Goal: Information Seeking & Learning: Check status

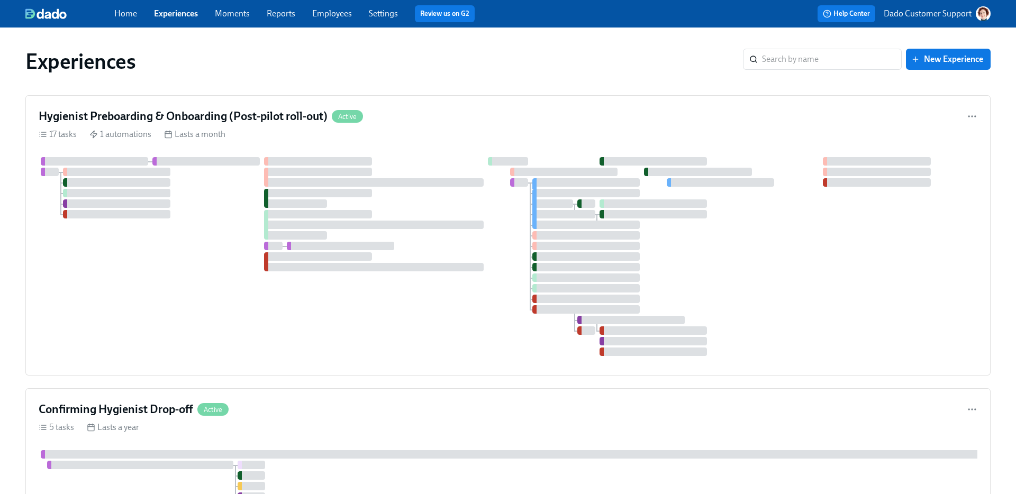
click at [331, 6] on div "Home Experiences Moments Reports Employees Settings Review us on G2" at bounding box center [333, 13] width 438 height 17
click at [773, 61] on input "search" at bounding box center [832, 59] width 140 height 21
type input "TAG"
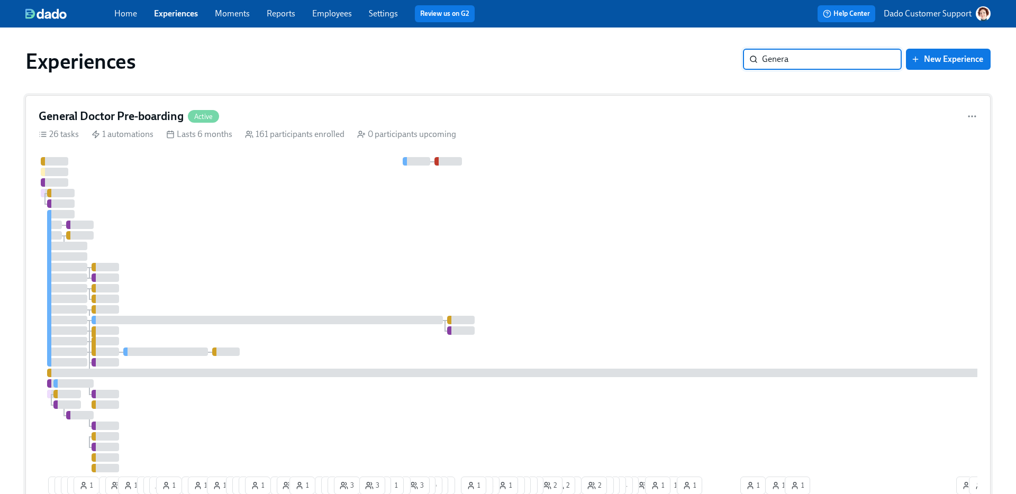
type input "Genera"
click at [443, 146] on div "General Doctor Pre-boarding Active 26 tasks 1 automations Lasts 6 months 161 pa…" at bounding box center [508, 303] width 966 height 417
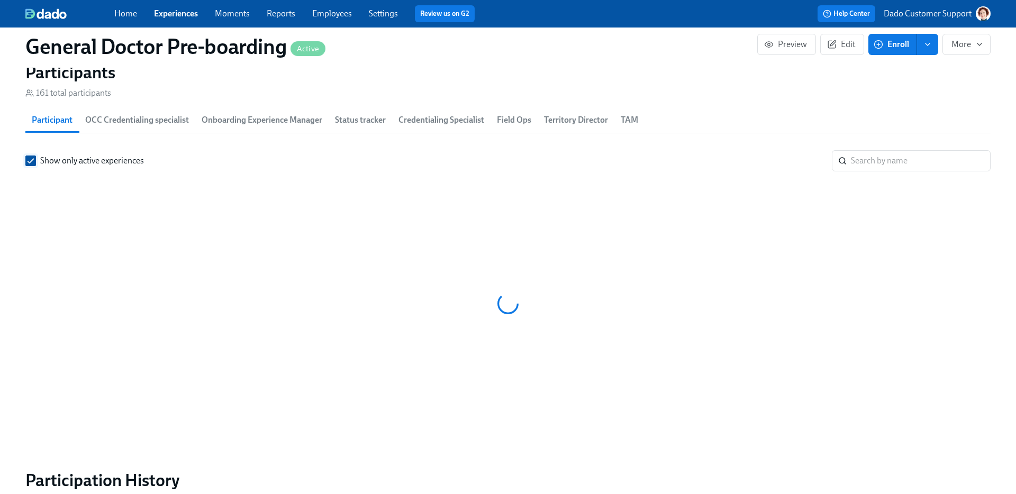
scroll to position [1603, 0]
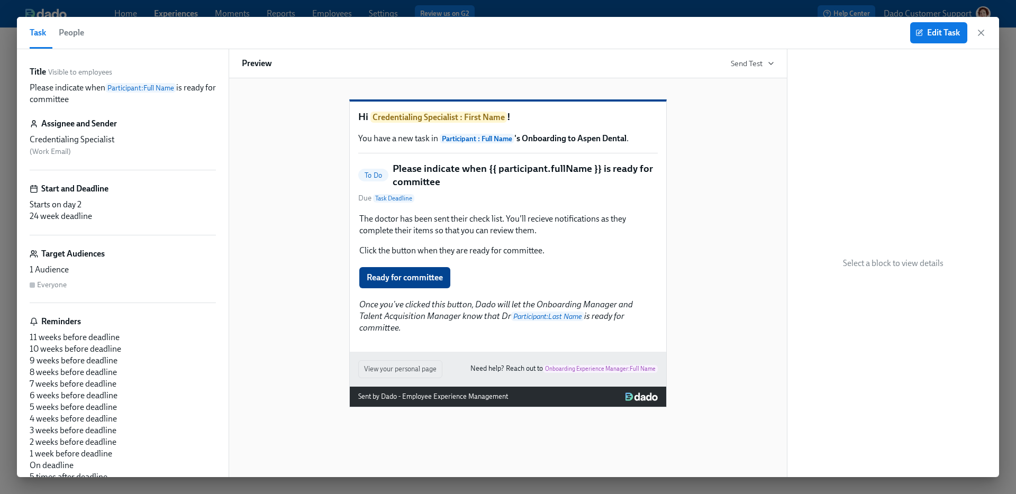
scroll to position [602, 0]
click at [69, 31] on span "People" at bounding box center [71, 32] width 25 height 15
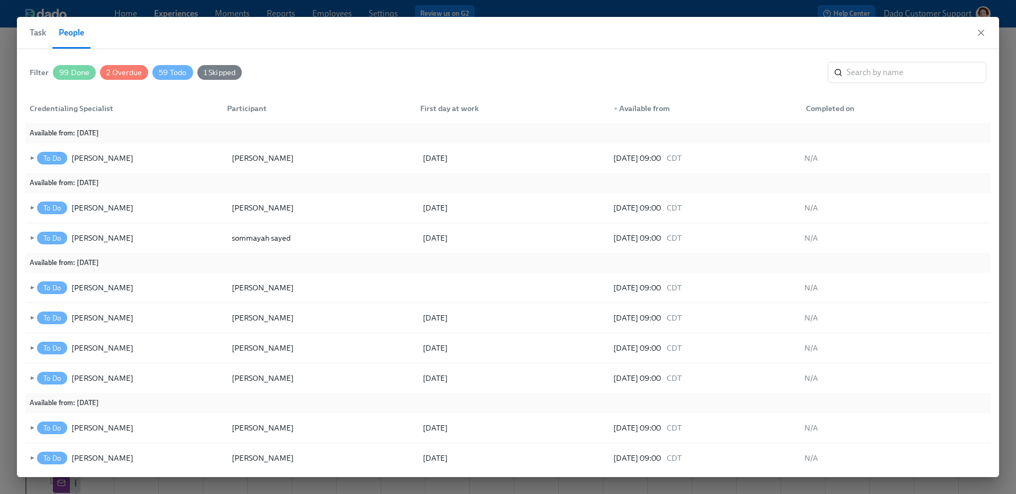
click at [74, 74] on span "99 Done" at bounding box center [74, 73] width 43 height 8
click at [169, 71] on span "59 Todo" at bounding box center [174, 73] width 40 height 8
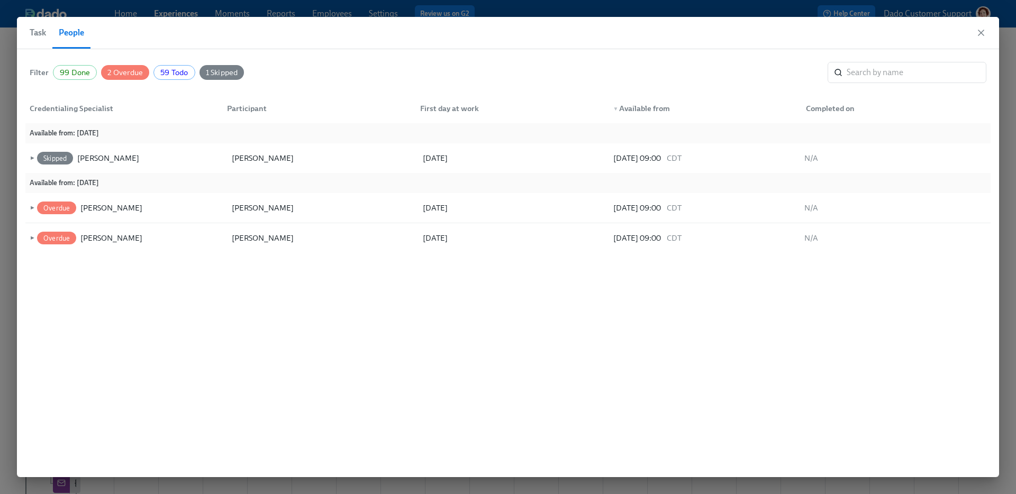
click at [241, 71] on span "1 Skipped" at bounding box center [222, 73] width 45 height 8
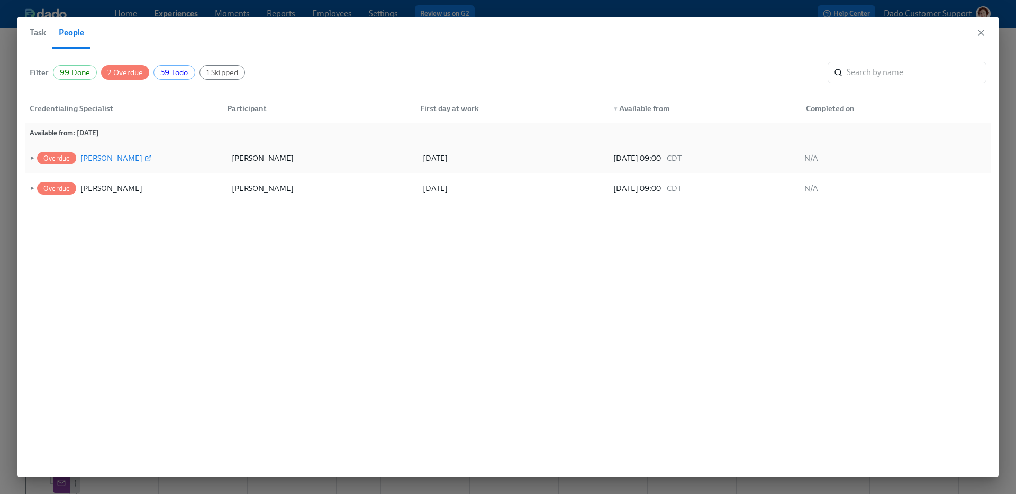
click at [94, 155] on div "[PERSON_NAME]" at bounding box center [111, 158] width 62 height 13
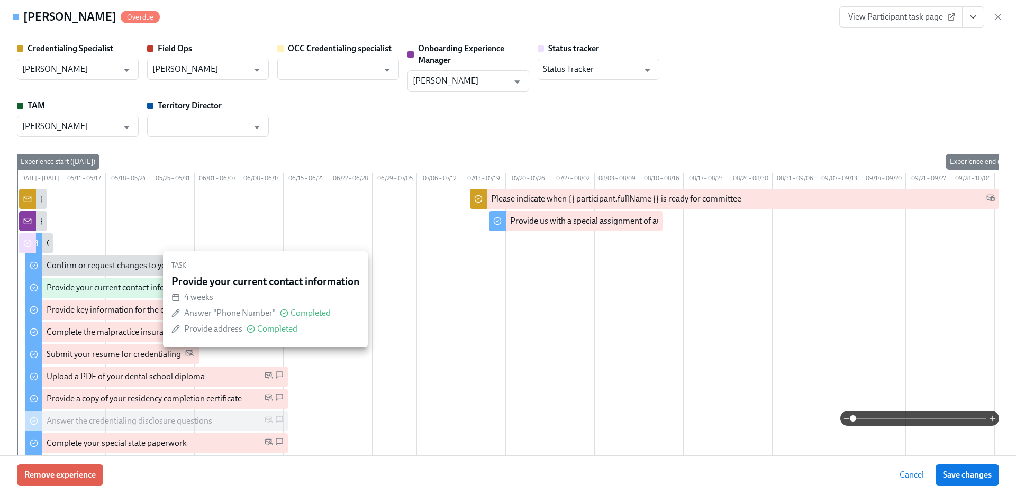
scroll to position [0, 40]
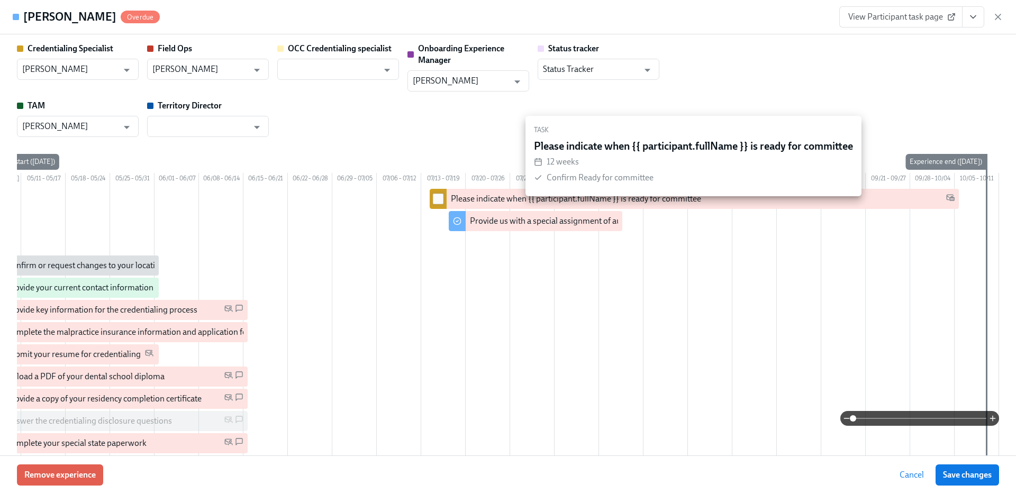
click at [437, 204] on input "checkbox" at bounding box center [439, 199] width 10 height 10
checkbox input "true"
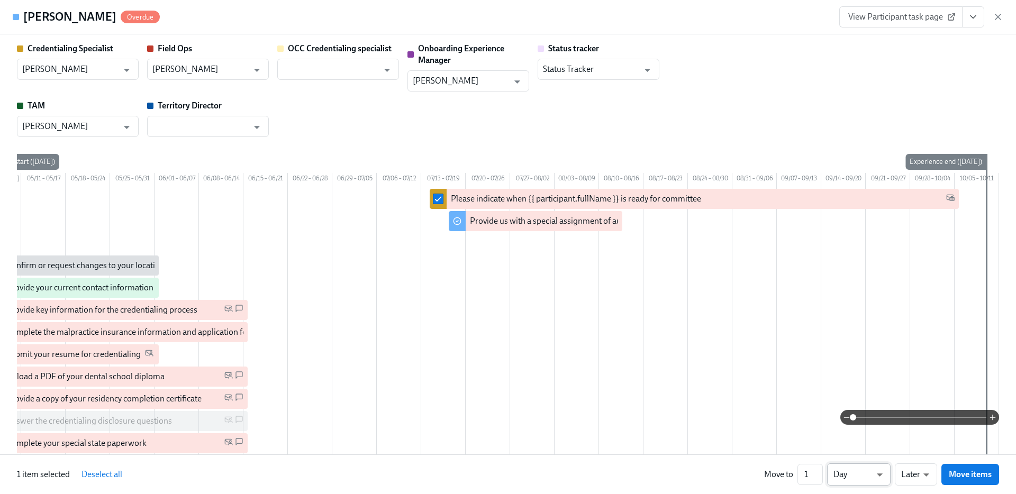
click at [851, 476] on li "Week" at bounding box center [859, 473] width 64 height 18
type input "w"
click at [817, 471] on input "2" at bounding box center [810, 474] width 25 height 21
click at [817, 471] on input "3" at bounding box center [810, 474] width 25 height 21
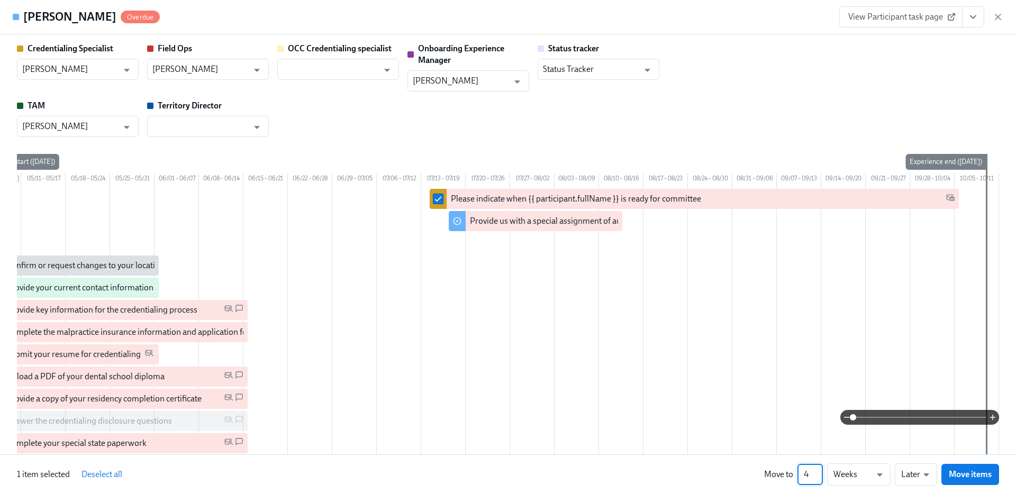
click at [817, 471] on input "4" at bounding box center [810, 474] width 25 height 21
type input "5"
click at [817, 471] on input "5" at bounding box center [810, 474] width 25 height 21
click at [969, 474] on span "Move items" at bounding box center [970, 475] width 43 height 11
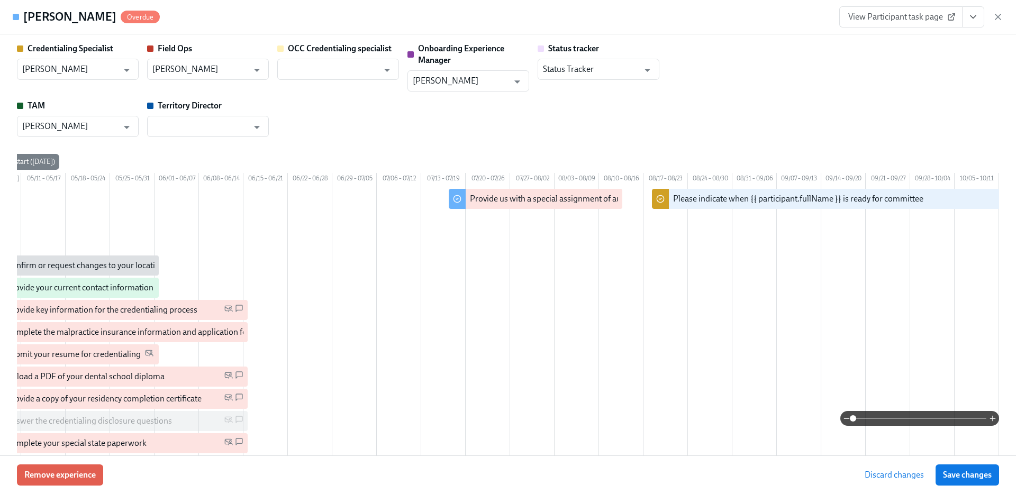
click at [969, 474] on span "Save changes" at bounding box center [967, 475] width 49 height 11
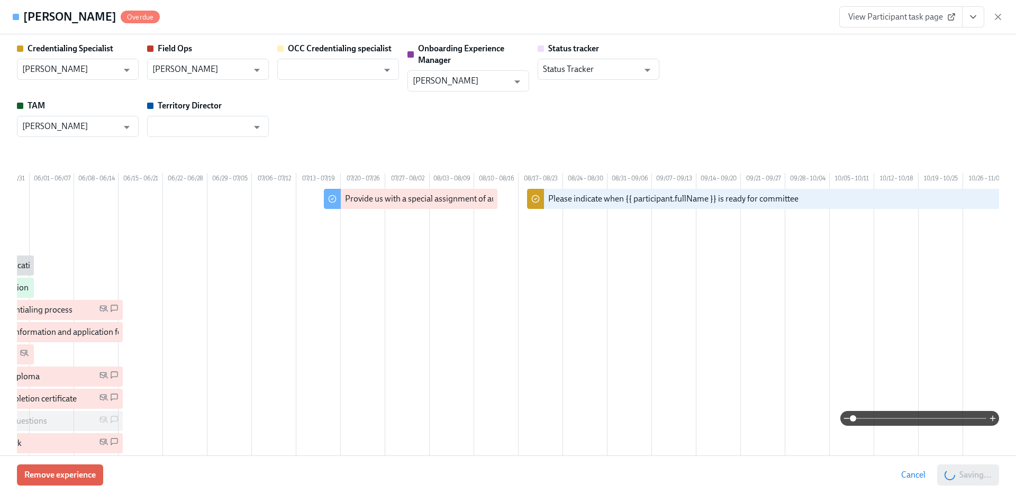
scroll to position [0, 263]
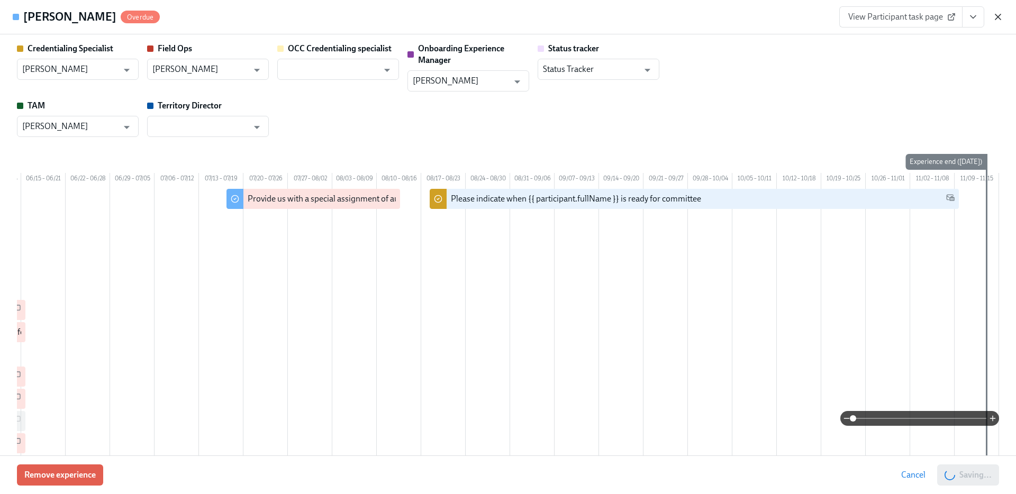
click at [999, 17] on icon "button" at bounding box center [998, 16] width 5 height 5
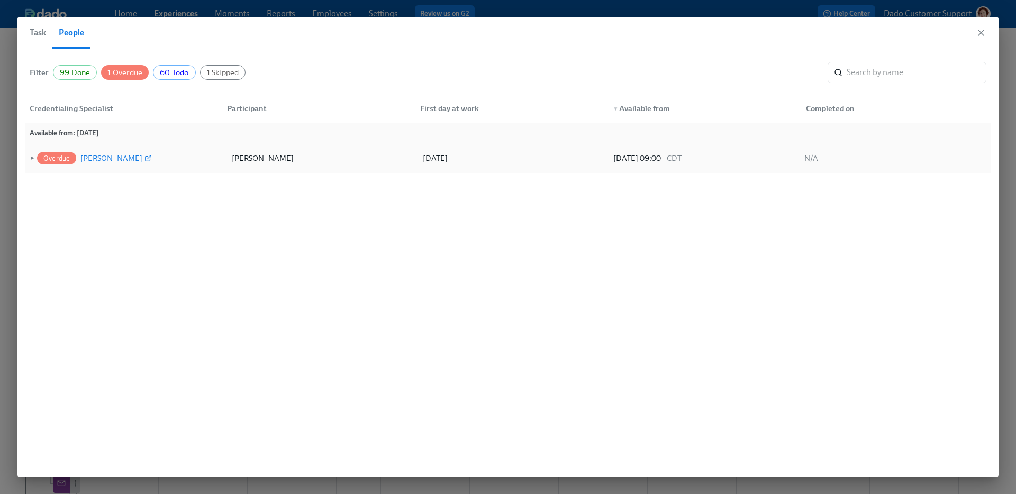
click at [93, 157] on div "[PERSON_NAME]" at bounding box center [111, 158] width 62 height 13
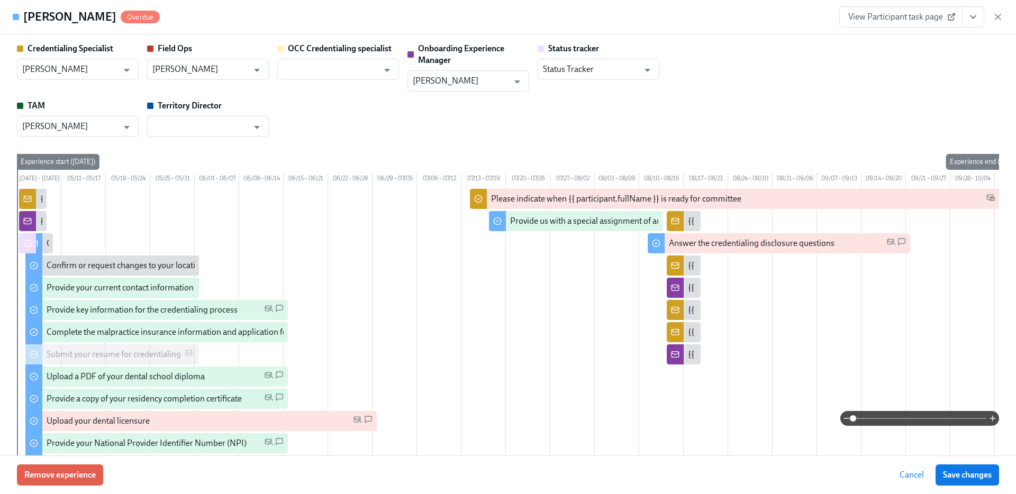
scroll to position [0, 40]
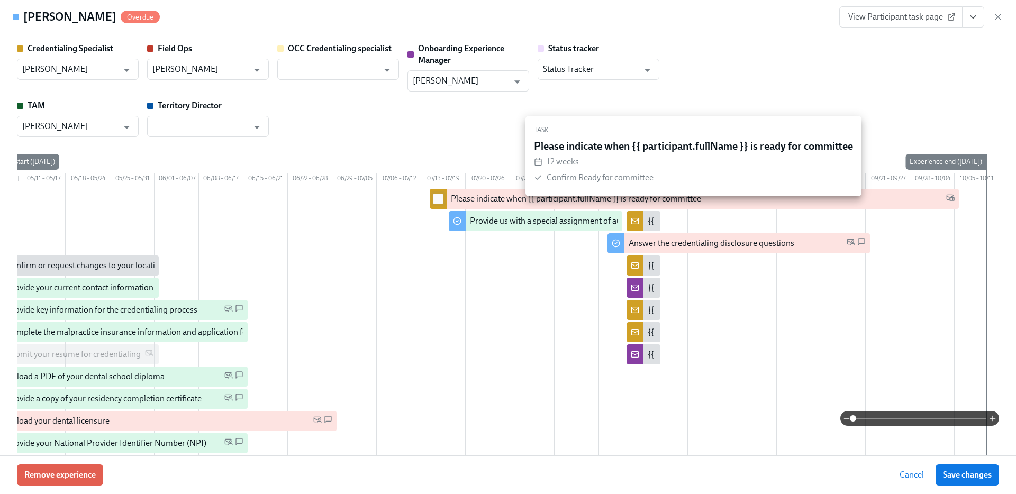
click at [438, 204] on input "checkbox" at bounding box center [439, 199] width 10 height 10
checkbox input "true"
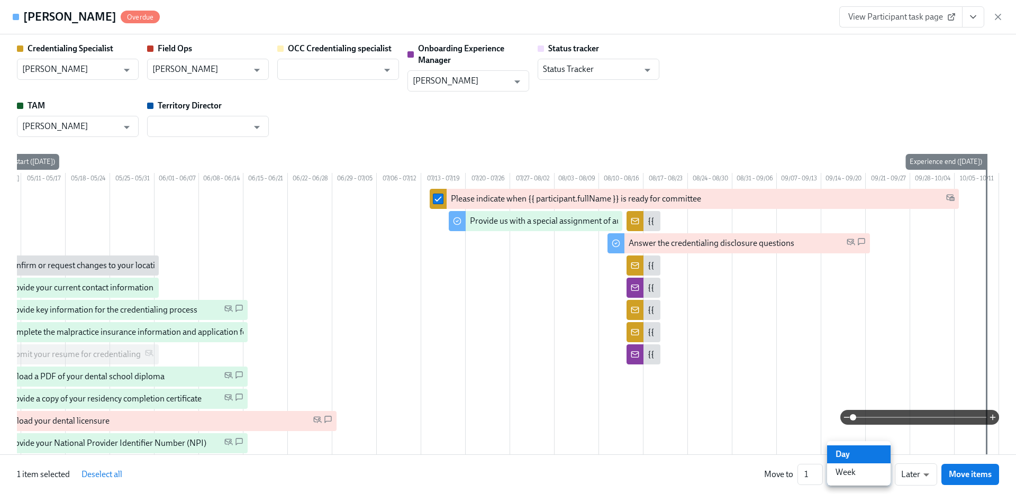
click at [838, 476] on li "Week" at bounding box center [859, 473] width 64 height 18
type input "w"
click at [821, 470] on input "2" at bounding box center [810, 474] width 25 height 21
click at [818, 471] on input "3" at bounding box center [810, 474] width 25 height 21
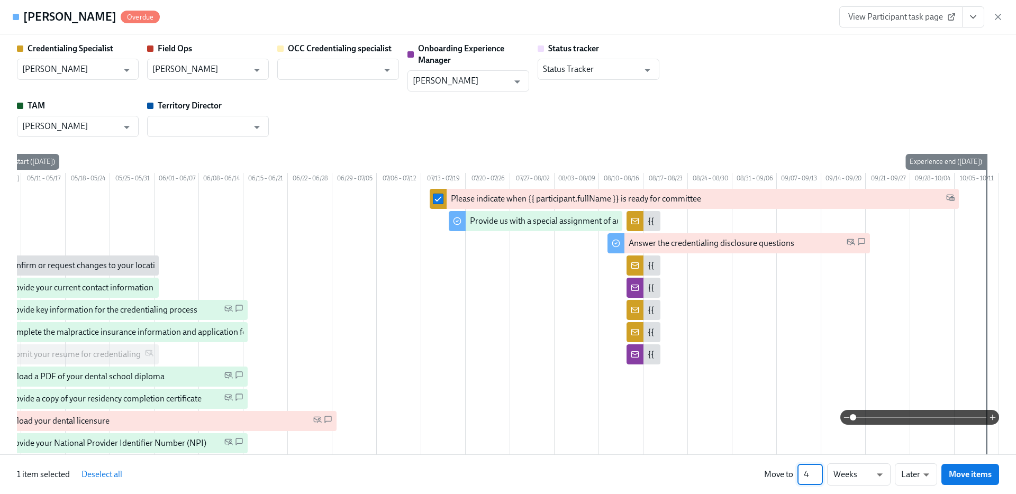
click at [818, 471] on input "4" at bounding box center [810, 474] width 25 height 21
click at [818, 471] on input "5" at bounding box center [810, 474] width 25 height 21
type input "6"
click at [818, 471] on input "6" at bounding box center [810, 474] width 25 height 21
click at [973, 475] on span "Move items" at bounding box center [970, 475] width 43 height 11
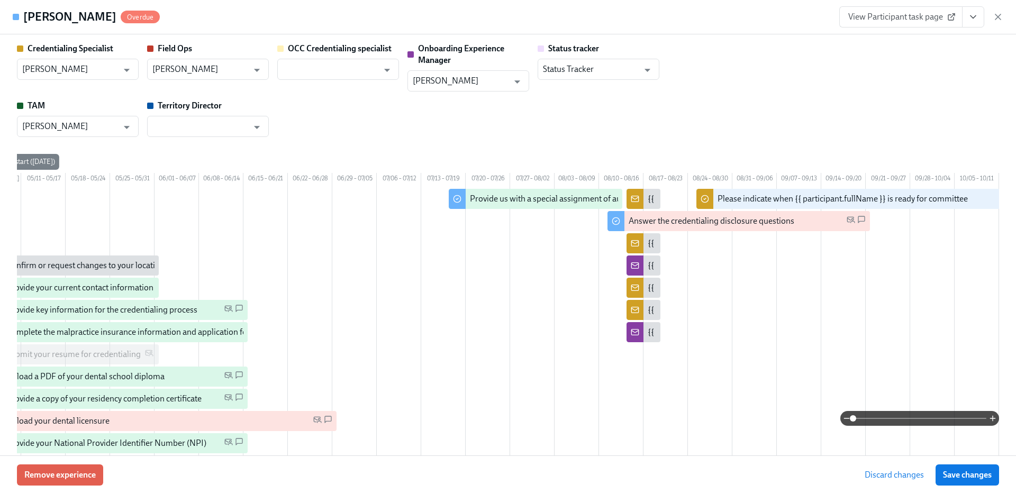
click at [973, 475] on span "Save changes" at bounding box center [967, 475] width 49 height 11
click at [1000, 17] on icon "button" at bounding box center [998, 17] width 11 height 11
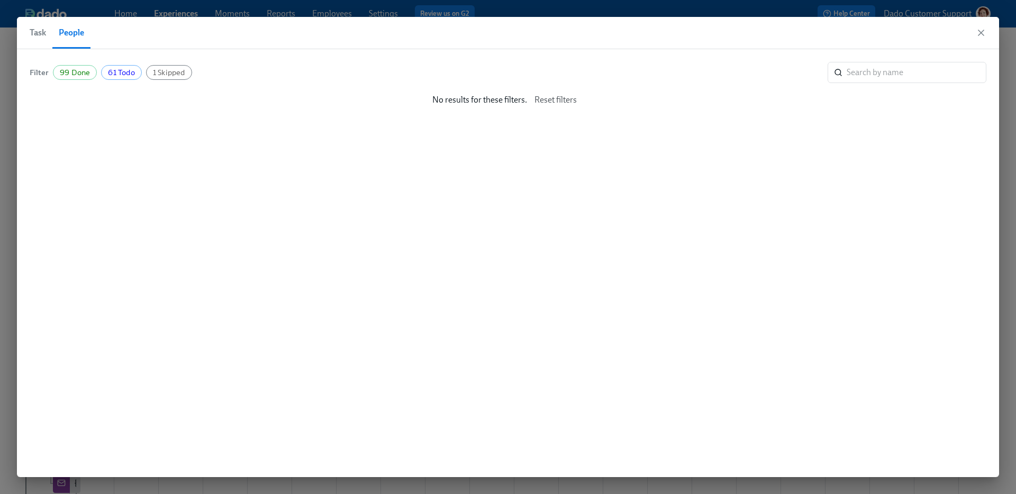
drag, startPoint x: 139, startPoint y: 6, endPoint x: 160, endPoint y: 147, distance: 142.3
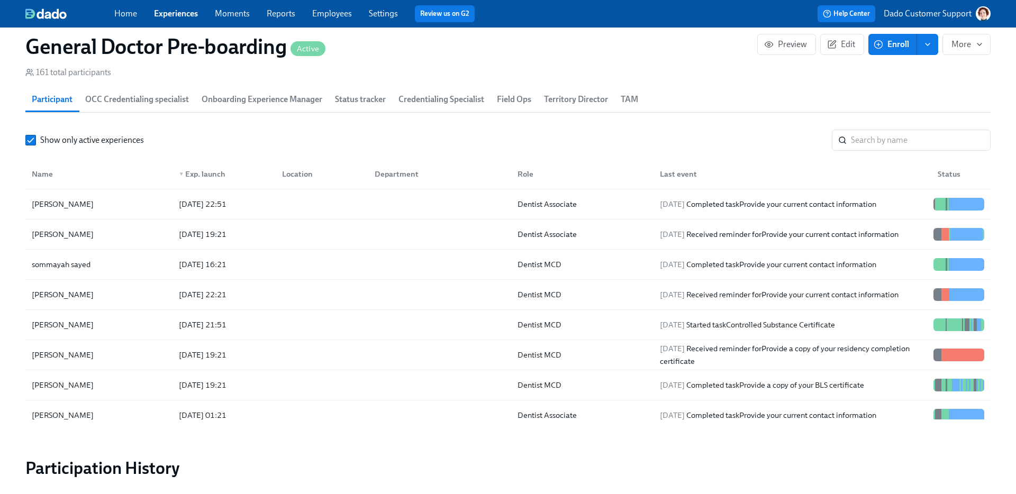
scroll to position [1575, 0]
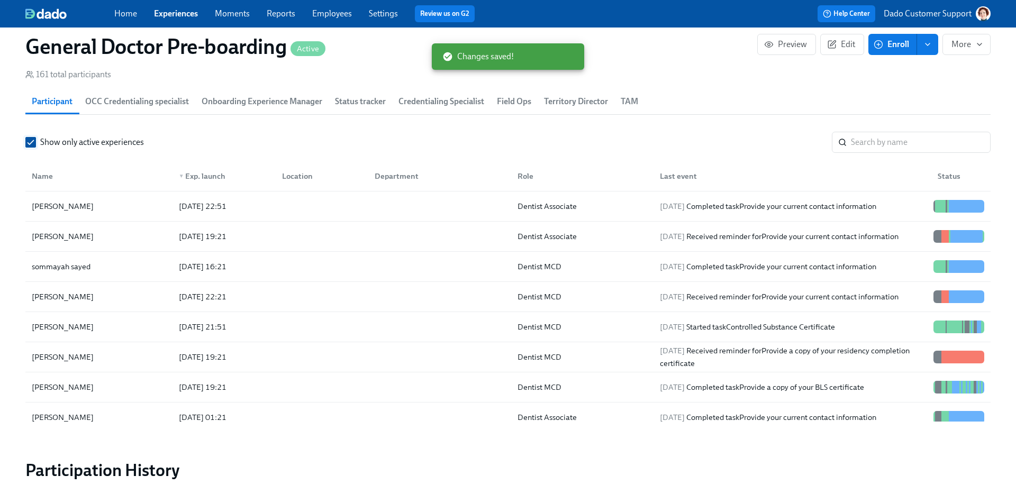
click at [60, 148] on span "Show only active experiences" at bounding box center [92, 143] width 104 height 12
click at [35, 147] on input "Show only active experiences" at bounding box center [31, 143] width 10 height 10
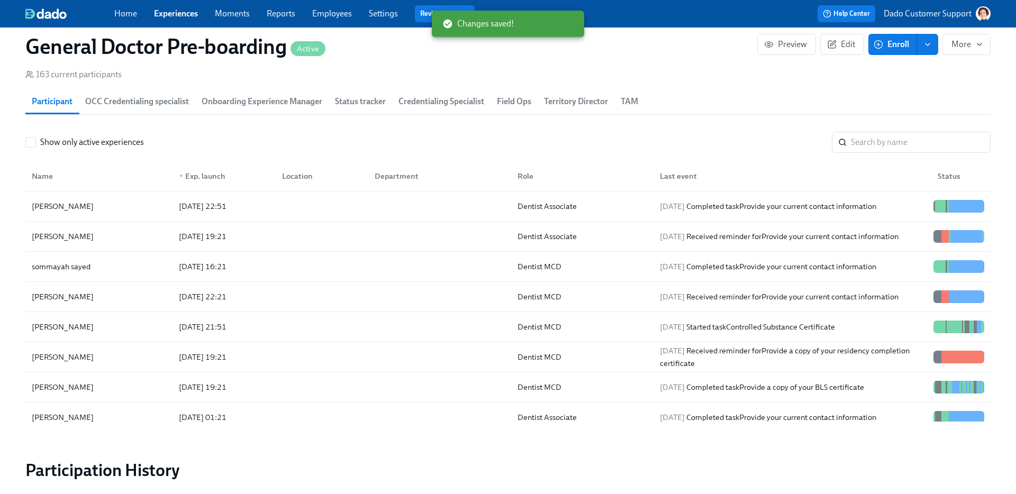
click at [199, 183] on div "▼ Exp. launch" at bounding box center [202, 176] width 55 height 13
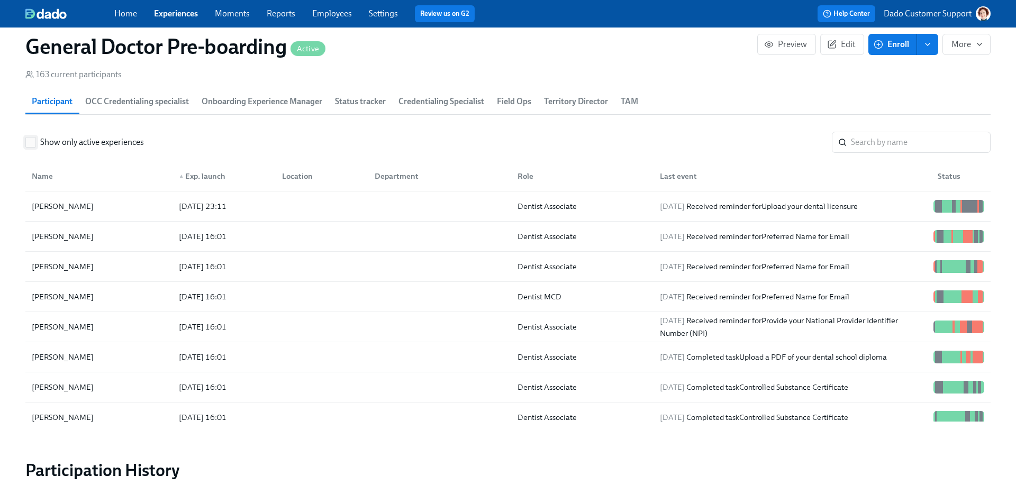
click at [32, 147] on input "Show only active experiences" at bounding box center [31, 143] width 10 height 10
drag, startPoint x: 322, startPoint y: 12, endPoint x: 294, endPoint y: 12, distance: 28.6
click at [322, 12] on link "Employees" at bounding box center [332, 13] width 40 height 10
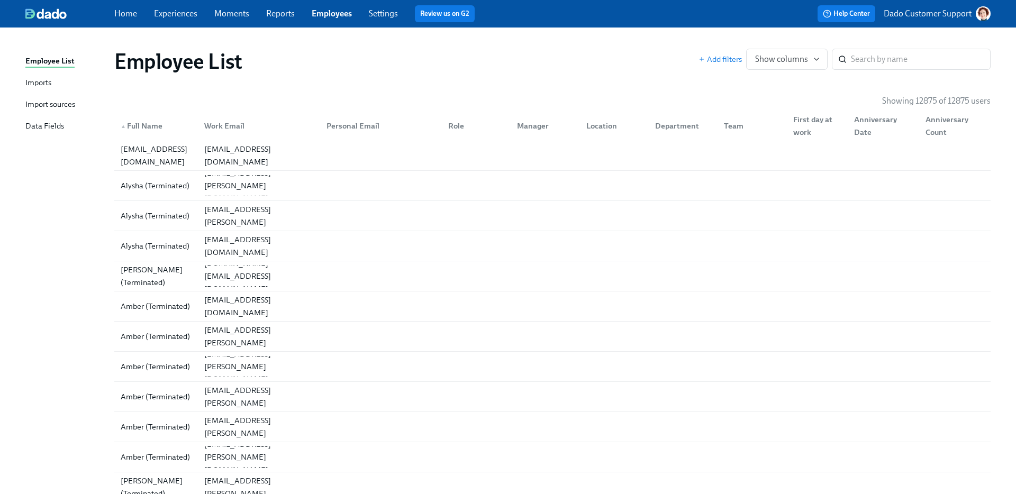
click at [285, 14] on link "Reports" at bounding box center [280, 13] width 29 height 10
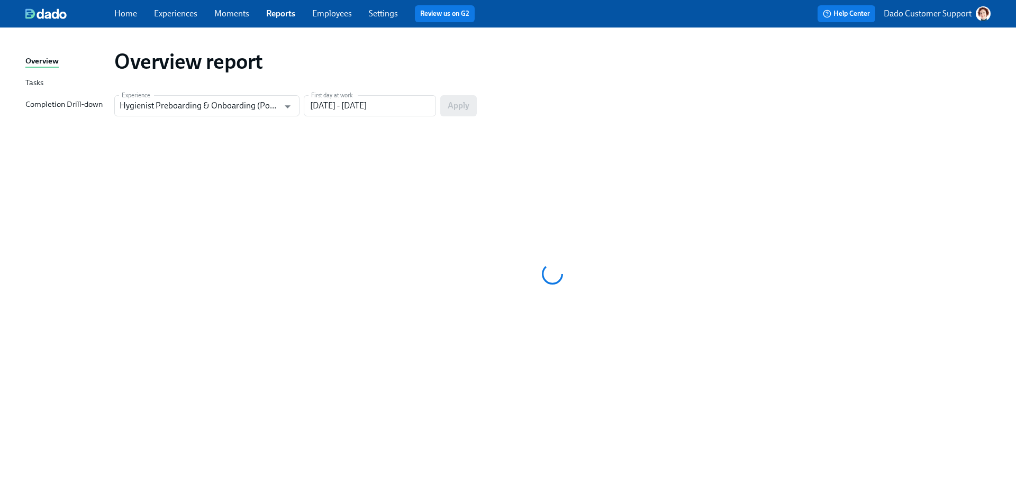
click at [67, 113] on div "Overview Tasks Completion Drill-down" at bounding box center [69, 87] width 89 height 65
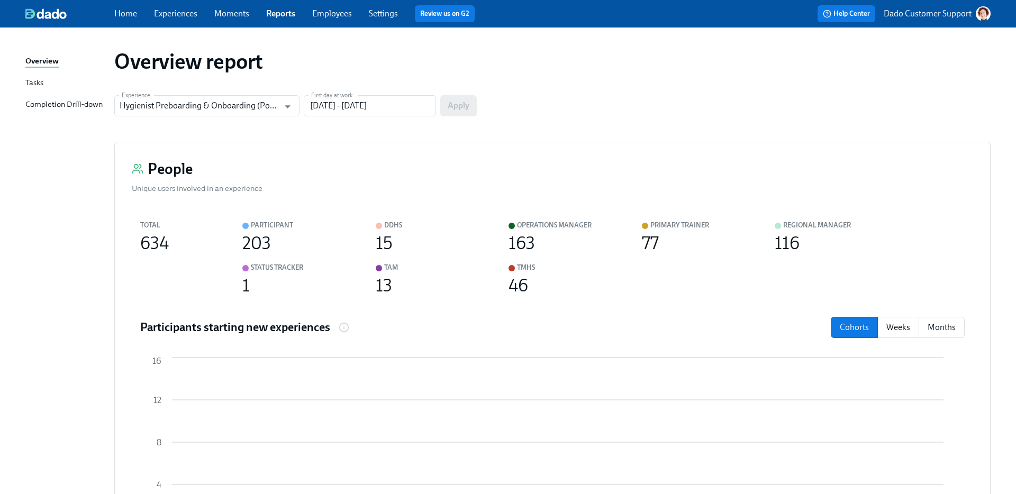
click at [67, 108] on div "Completion Drill-down" at bounding box center [63, 104] width 77 height 13
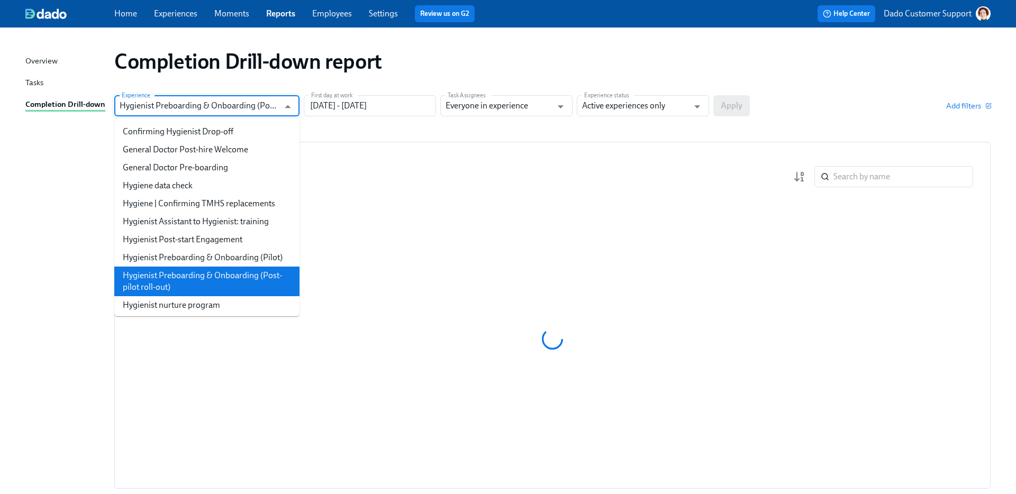
click at [165, 104] on input "Hygienist Preboarding & Onboarding (Post-pilot roll-out)" at bounding box center [199, 105] width 159 height 21
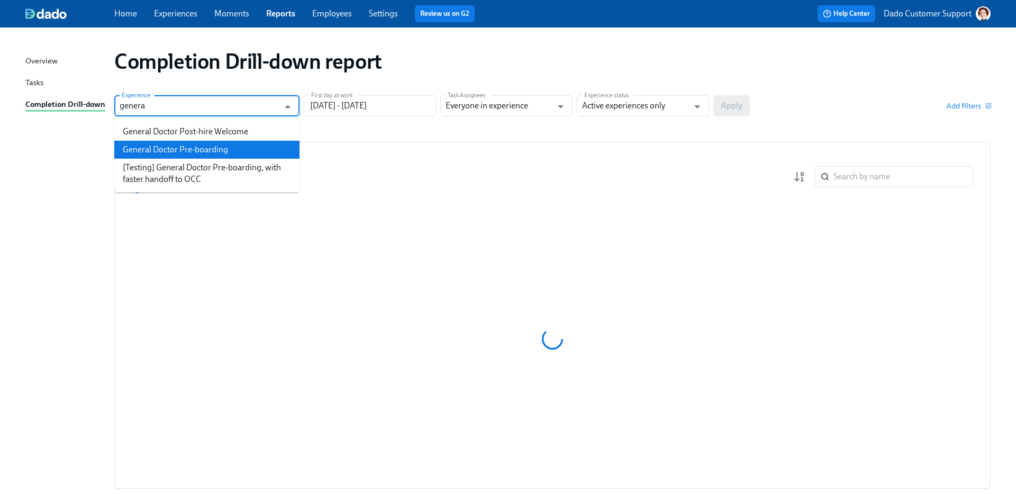
click at [181, 147] on li "General Doctor Pre-boarding" at bounding box center [206, 150] width 185 height 18
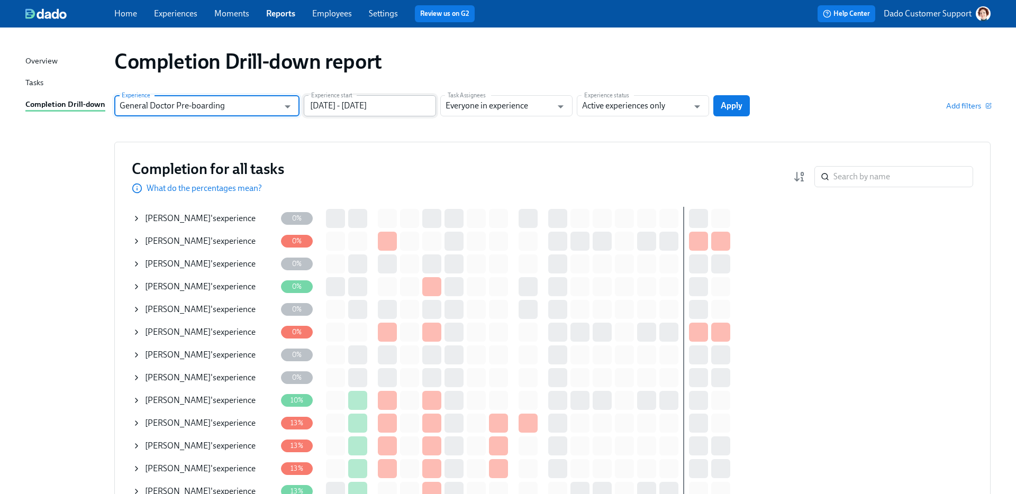
type input "General Doctor Pre-boarding"
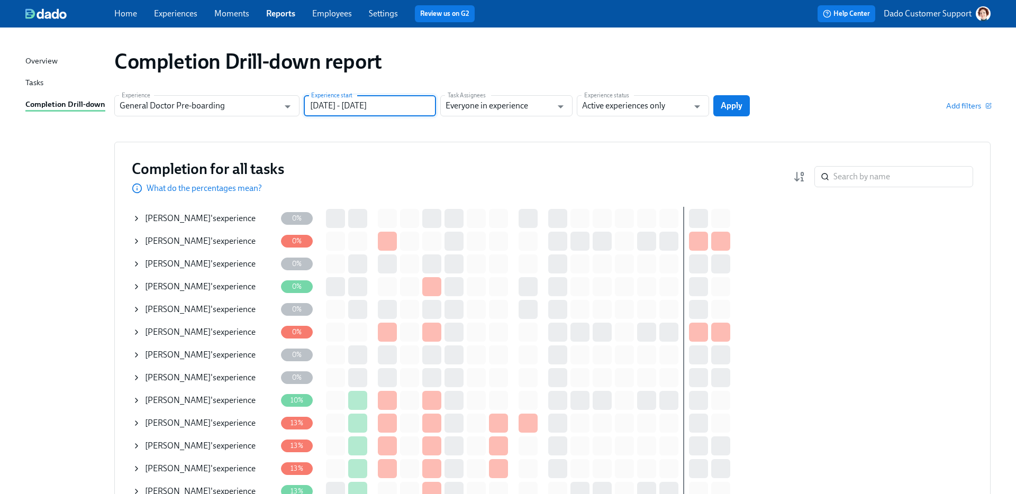
click at [352, 103] on input "[DATE] - [DATE]" at bounding box center [370, 105] width 132 height 21
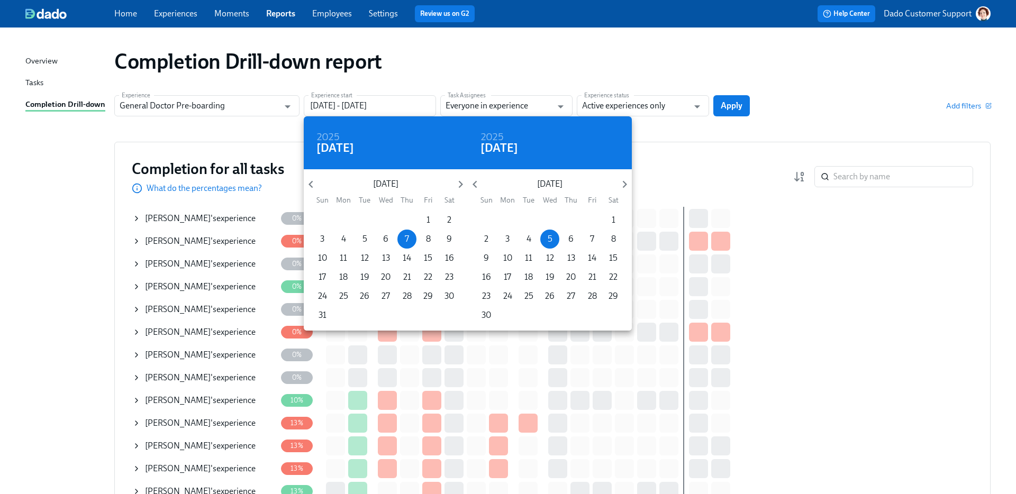
click at [445, 56] on div at bounding box center [508, 247] width 1016 height 494
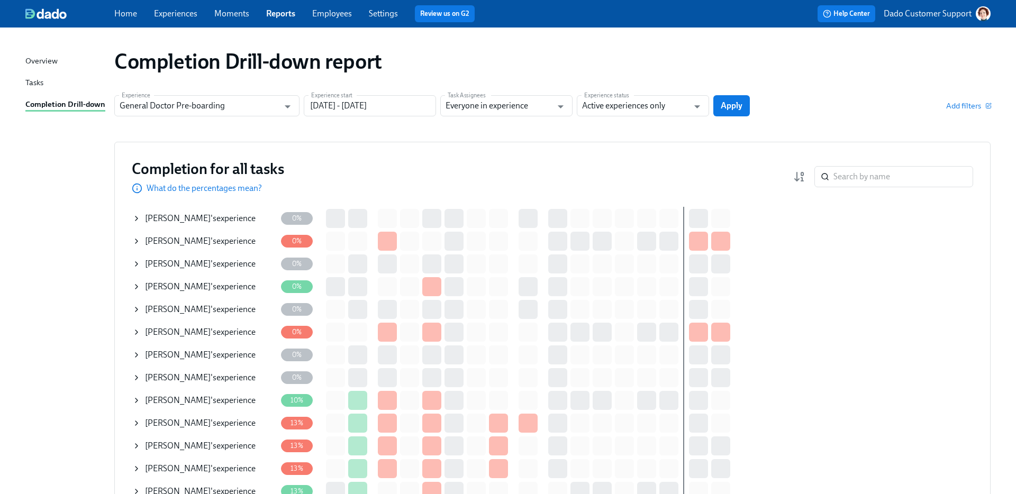
click at [177, 14] on link "Experiences" at bounding box center [175, 13] width 43 height 10
click at [626, 113] on input "Active experiences only" at bounding box center [635, 105] width 106 height 21
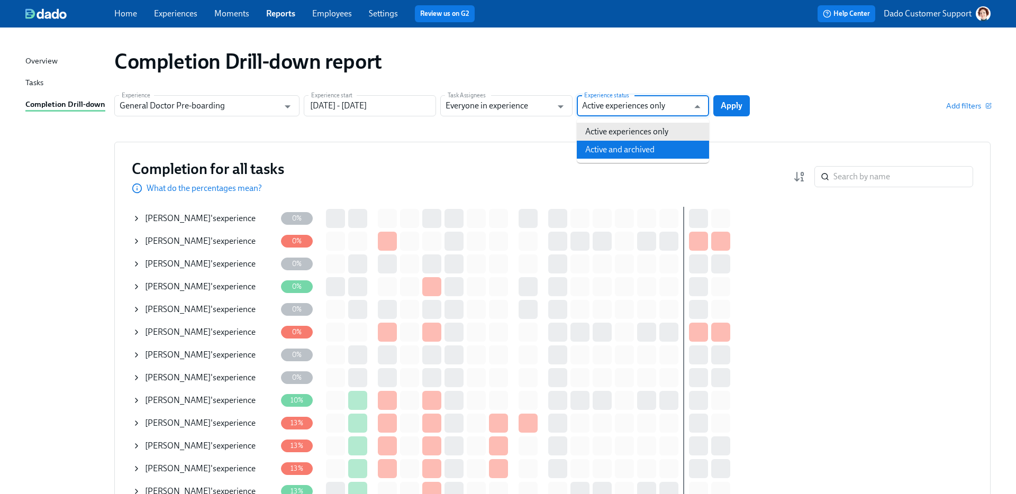
click at [617, 143] on li "Active and archived" at bounding box center [643, 150] width 132 height 18
type input "Active and archived"
click at [959, 108] on span "Add filters" at bounding box center [969, 106] width 44 height 11
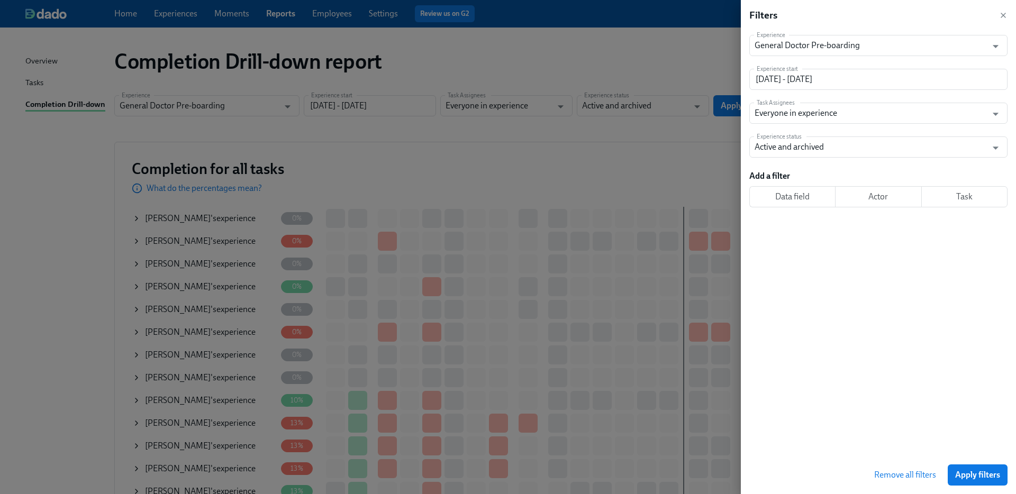
click at [962, 195] on span "Task" at bounding box center [965, 197] width 68 height 11
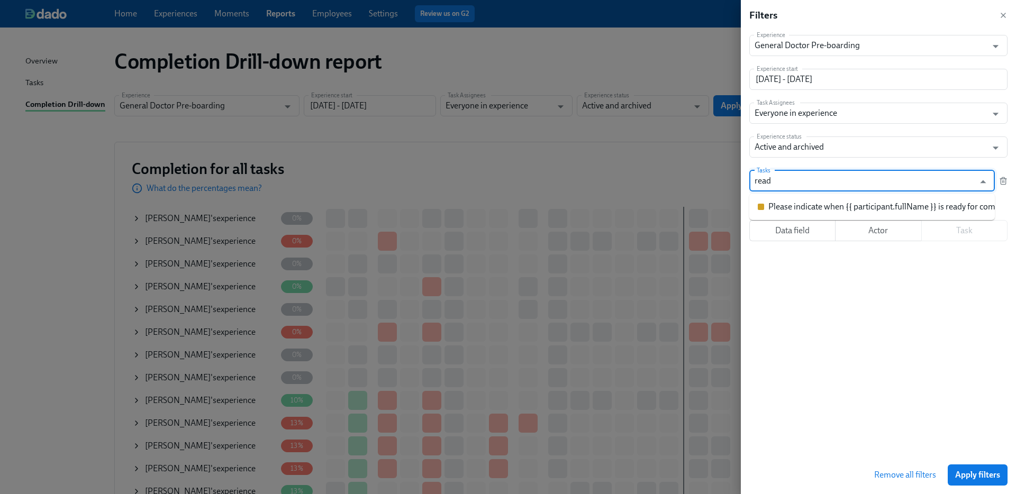
type input "ready"
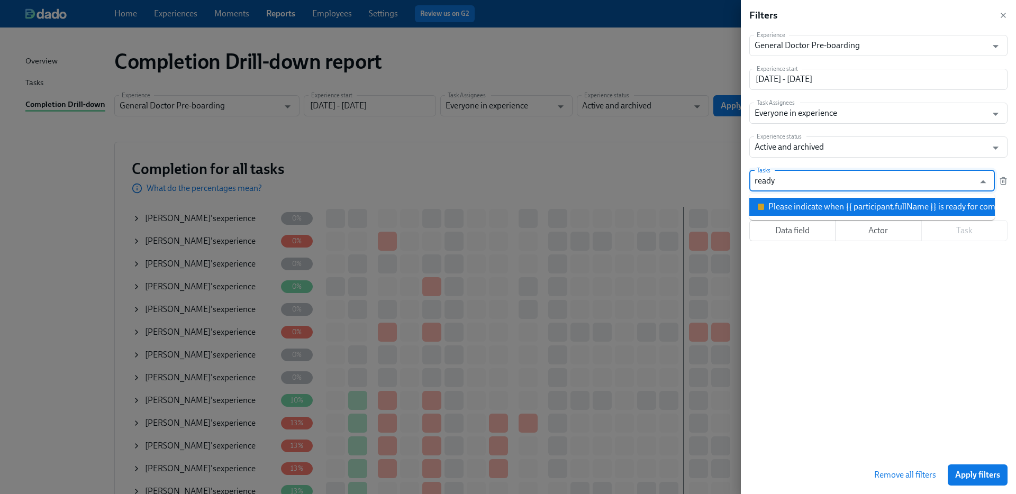
click at [831, 212] on div "Please indicate when {{ participant.fullName }} is ready for committee" at bounding box center [894, 207] width 250 height 12
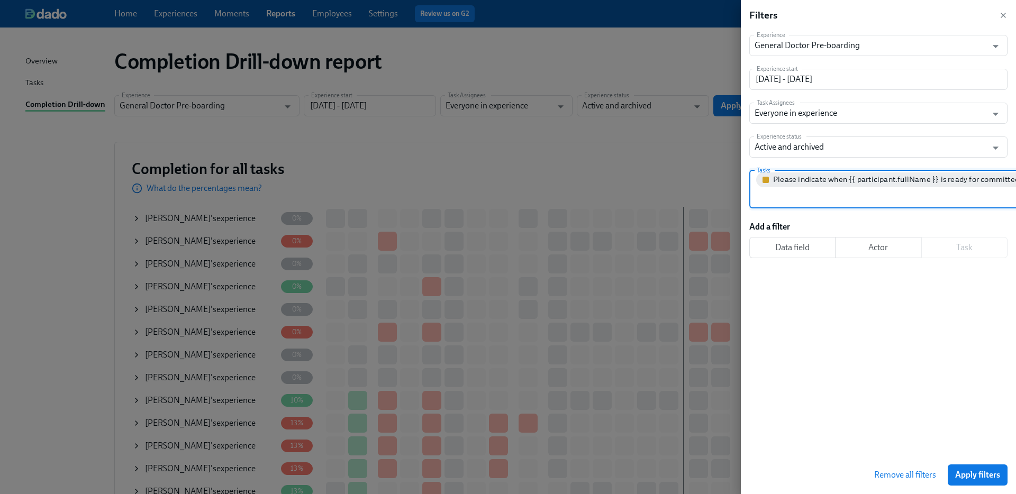
click at [994, 476] on span "Apply filters" at bounding box center [978, 475] width 45 height 11
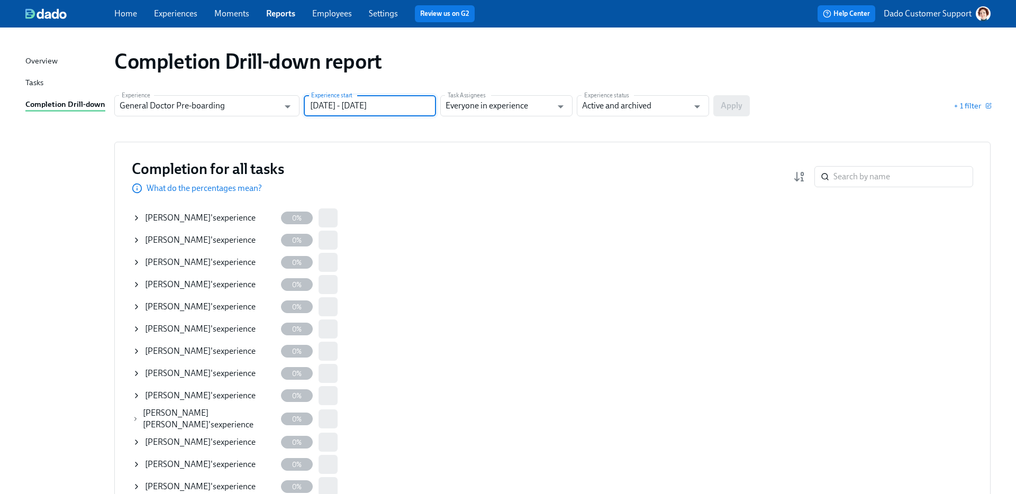
click at [352, 104] on input "[DATE] - [DATE]" at bounding box center [370, 105] width 132 height 21
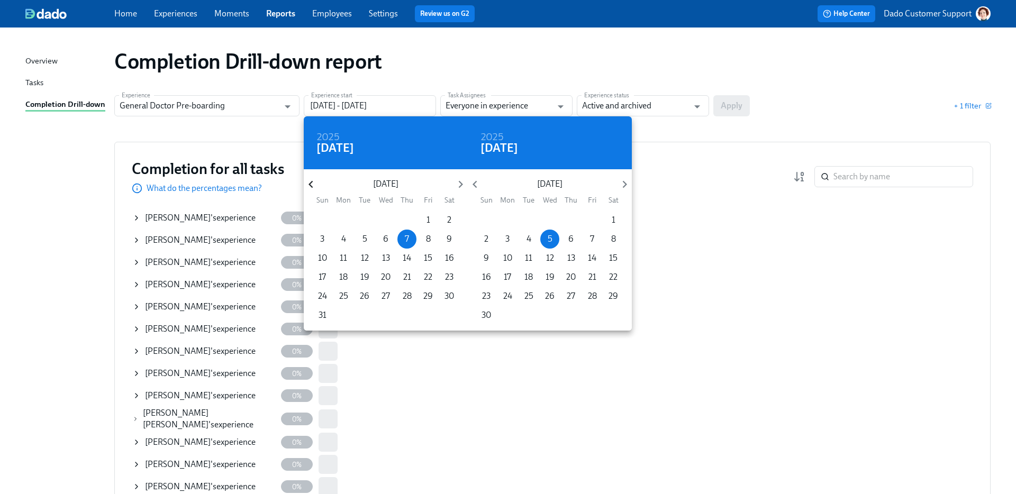
click at [307, 181] on icon "button" at bounding box center [311, 184] width 14 height 14
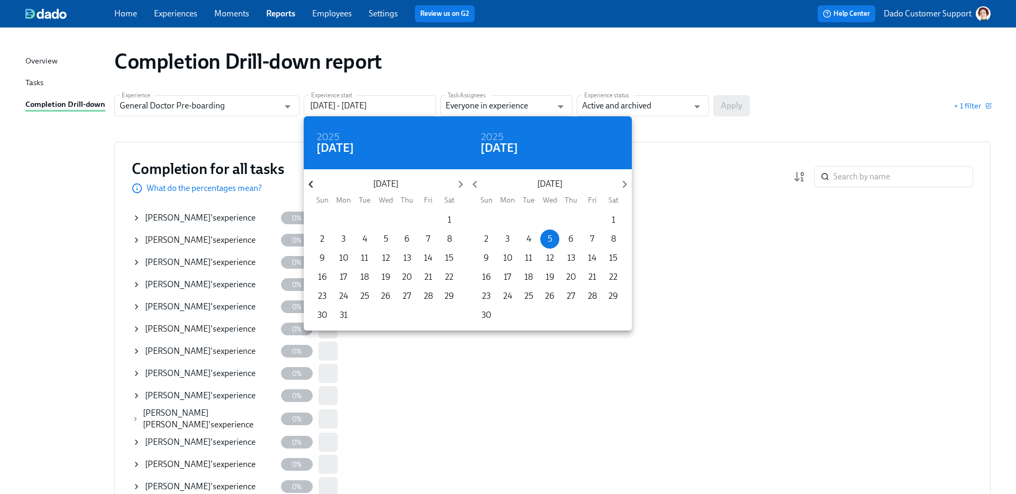
click at [307, 181] on icon "button" at bounding box center [311, 184] width 14 height 14
click at [387, 209] on div "[DATE] Sun Mon Tue Wed Thu Fri Sat 29 30 31 1 2 3 4 5 6 7 8 9 10 11 12 13 14 15…" at bounding box center [386, 249] width 164 height 161
click at [387, 217] on p "1" at bounding box center [386, 220] width 4 height 12
click at [476, 185] on icon "button" at bounding box center [475, 184] width 14 height 14
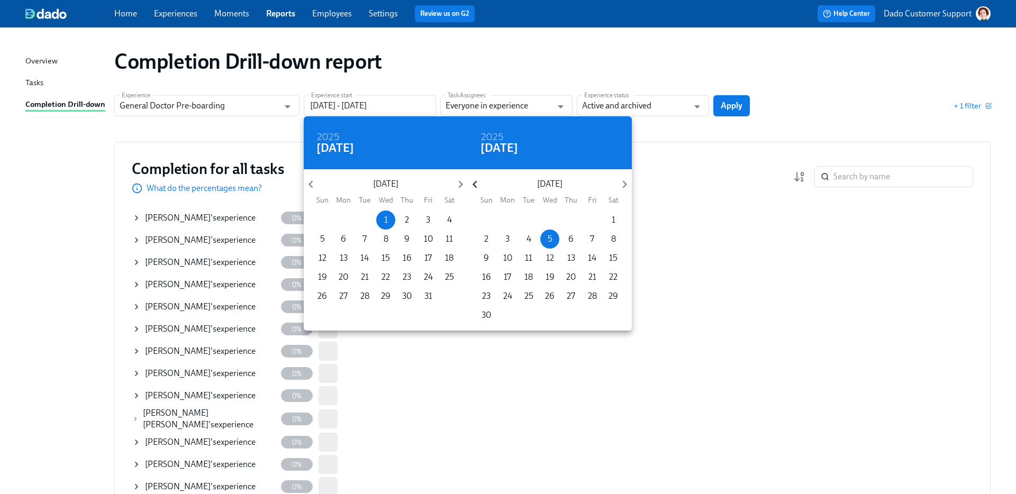
click at [476, 185] on icon "button" at bounding box center [475, 184] width 14 height 14
click at [595, 222] on span "1" at bounding box center [592, 220] width 19 height 12
type input "[DATE] - [DATE]"
click at [775, 93] on div at bounding box center [508, 247] width 1016 height 494
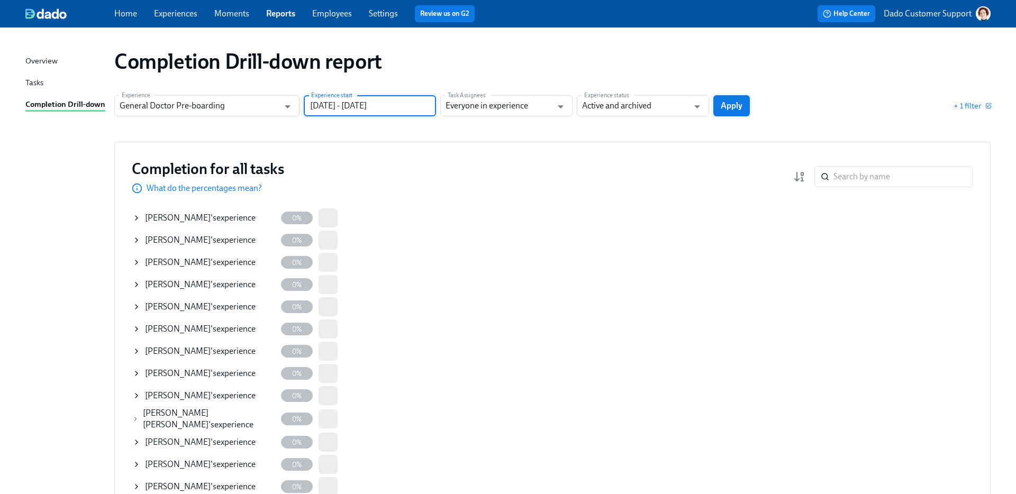
click at [746, 97] on button "Apply" at bounding box center [732, 105] width 37 height 21
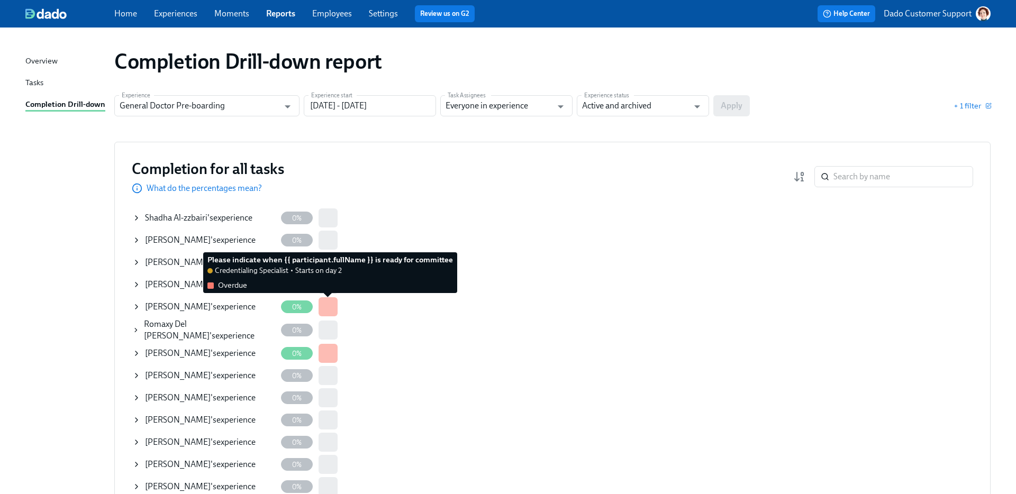
click at [325, 298] on div at bounding box center [328, 307] width 19 height 19
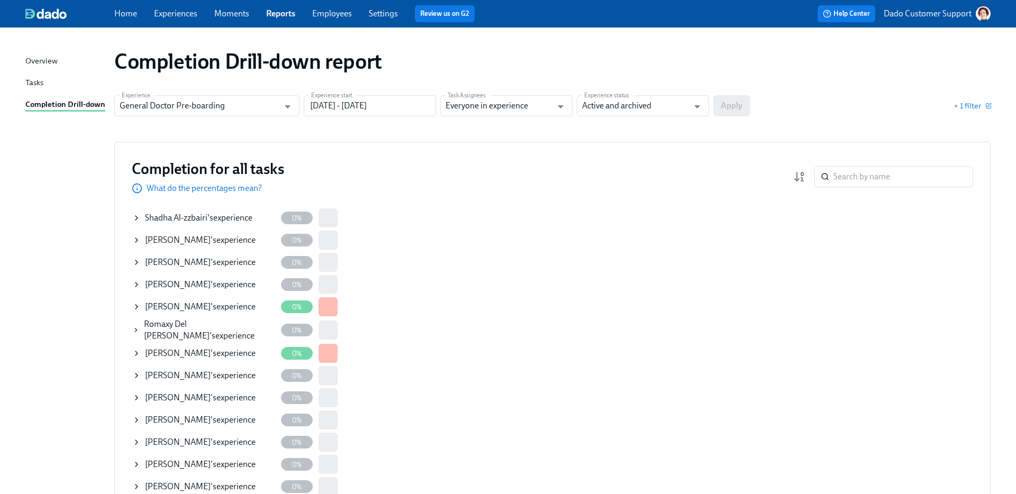
click at [185, 308] on span "[PERSON_NAME]" at bounding box center [178, 307] width 66 height 10
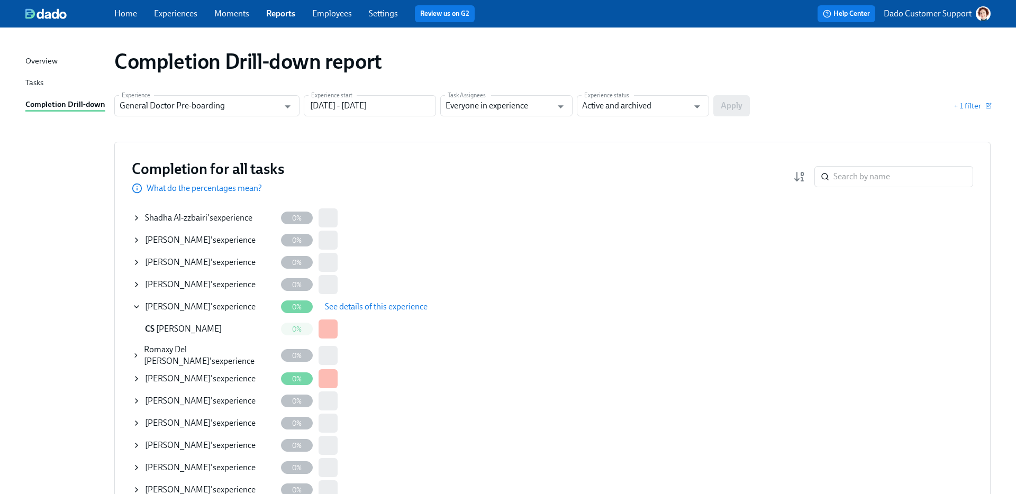
click at [367, 303] on span "See details of this experience" at bounding box center [376, 307] width 103 height 11
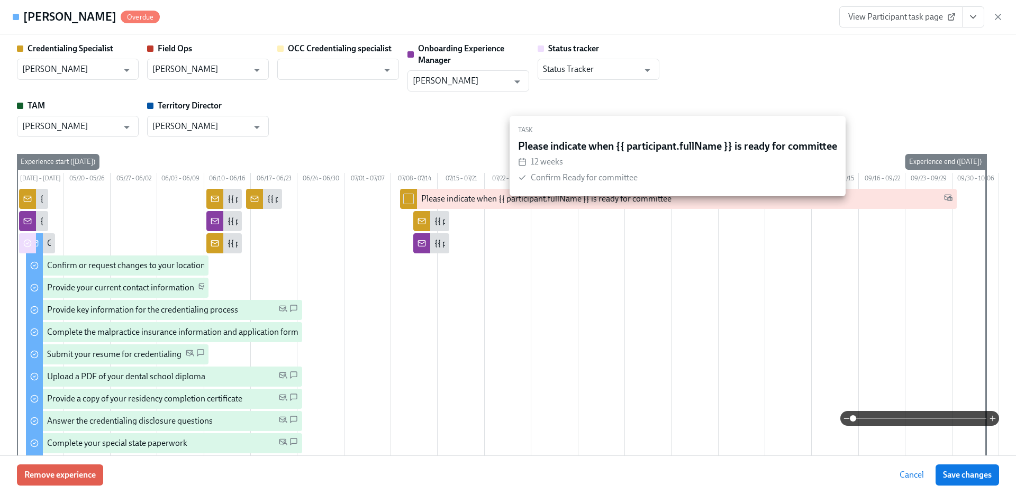
click at [415, 209] on div at bounding box center [408, 199] width 17 height 20
click at [409, 204] on input "checkbox" at bounding box center [409, 199] width 10 height 10
checkbox input "true"
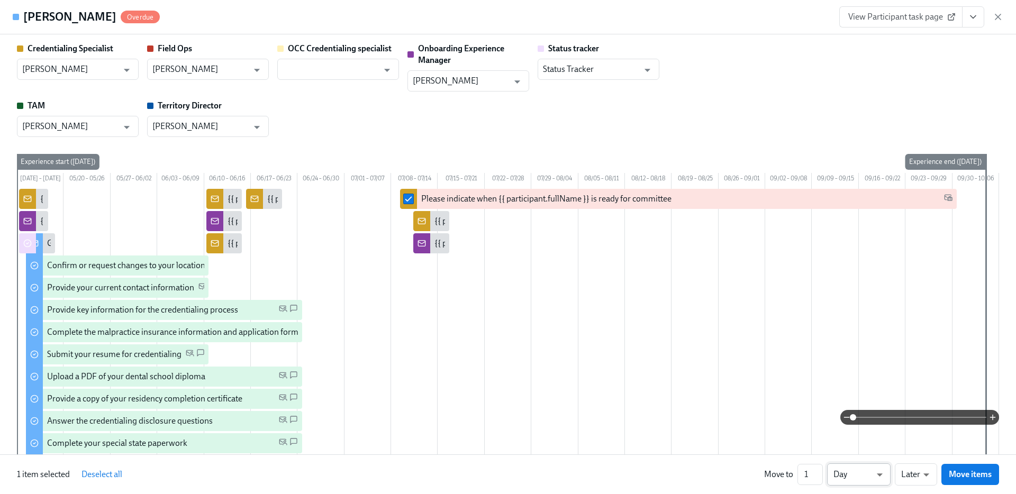
click at [848, 478] on li "Week" at bounding box center [859, 473] width 64 height 18
type input "w"
click at [817, 471] on input "2" at bounding box center [810, 474] width 25 height 21
click at [817, 471] on input "3" at bounding box center [810, 474] width 25 height 21
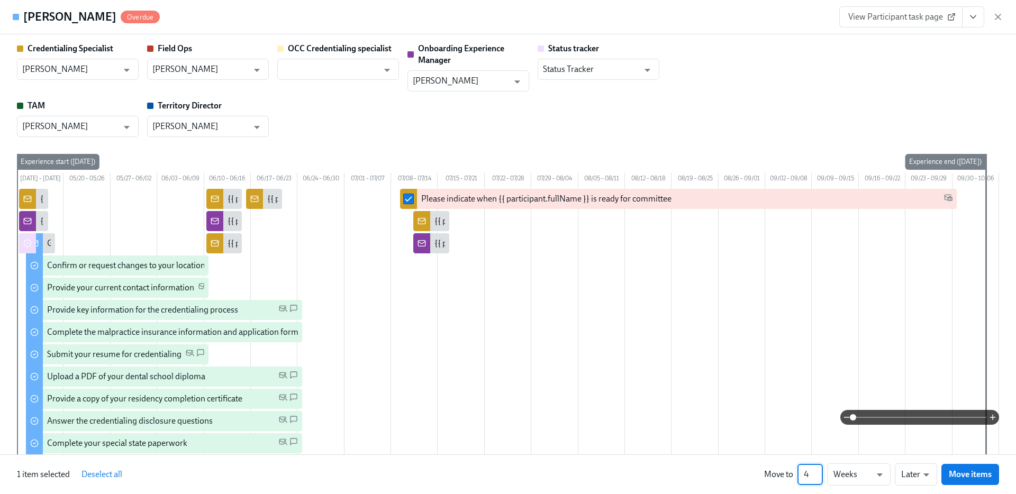
click at [817, 471] on input "4" at bounding box center [810, 474] width 25 height 21
click at [817, 471] on input "5" at bounding box center [810, 474] width 25 height 21
type input "6"
click at [817, 471] on input "6" at bounding box center [810, 474] width 25 height 21
click at [980, 475] on span "Move items" at bounding box center [970, 475] width 43 height 11
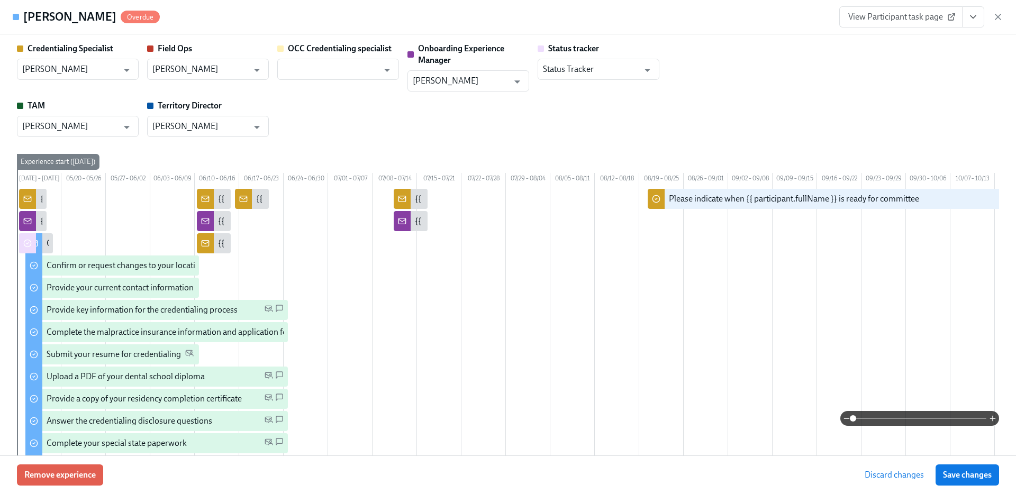
drag, startPoint x: 980, startPoint y: 475, endPoint x: 682, endPoint y: 479, distance: 298.1
click at [682, 479] on div "Remove experience Discard changes Save changes" at bounding box center [508, 475] width 1016 height 39
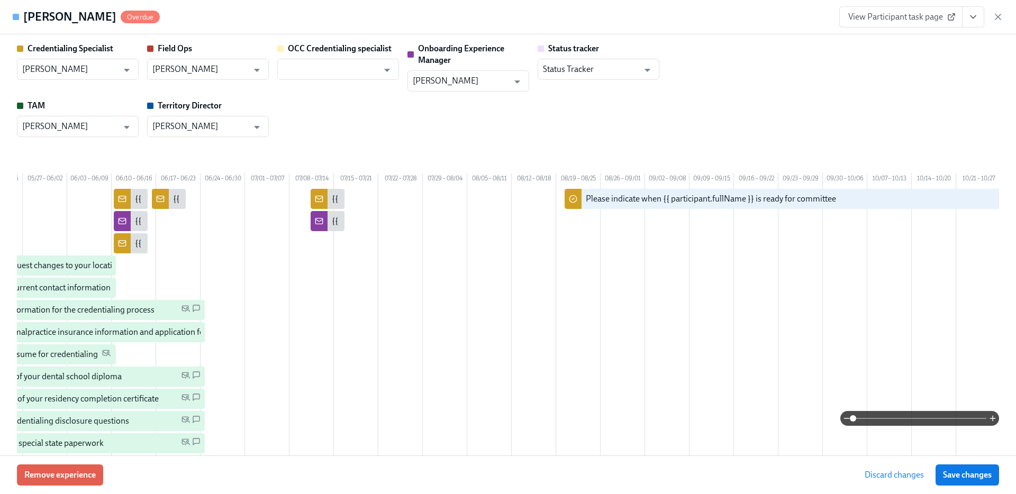
scroll to position [0, 165]
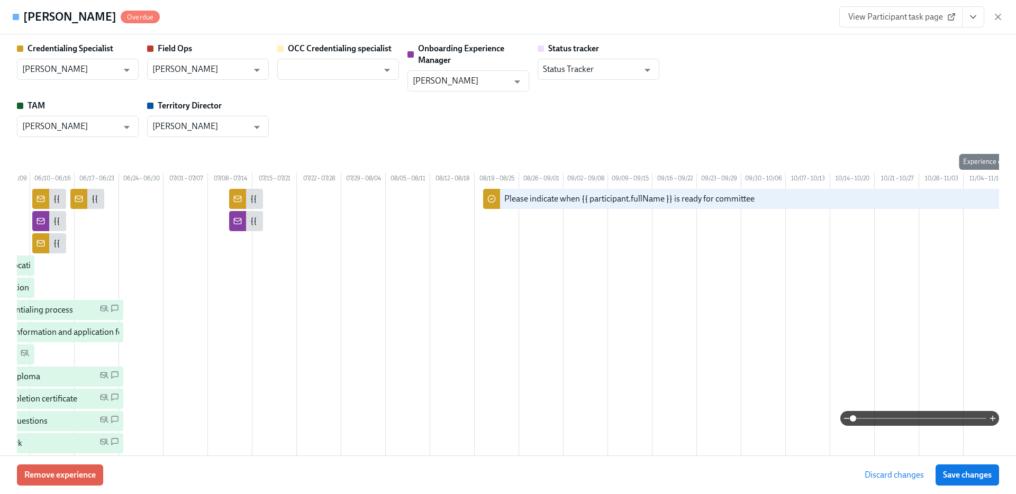
click at [952, 478] on span "Save changes" at bounding box center [967, 475] width 49 height 11
click at [999, 21] on icon "button" at bounding box center [998, 17] width 11 height 11
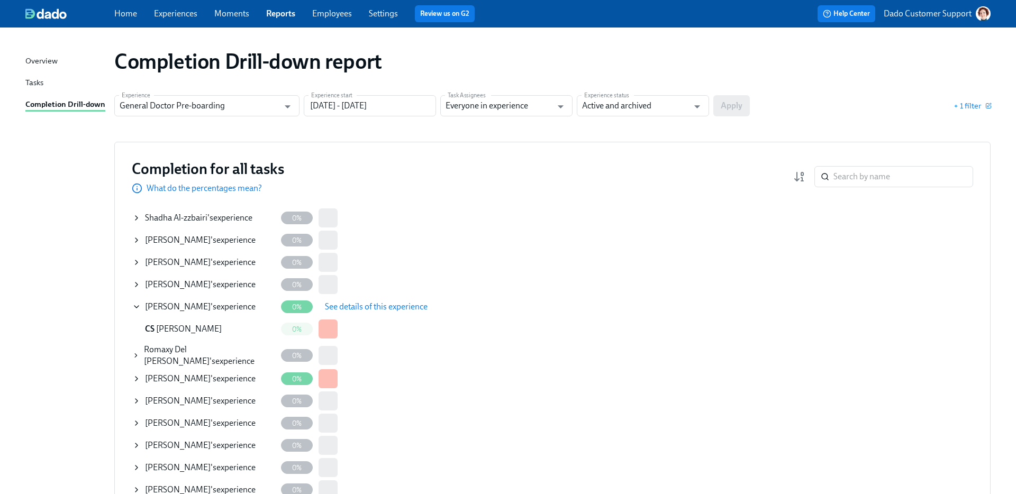
click at [215, 376] on div "[PERSON_NAME] 's experience" at bounding box center [200, 379] width 111 height 12
click at [357, 374] on span "See details of this experience" at bounding box center [376, 379] width 103 height 11
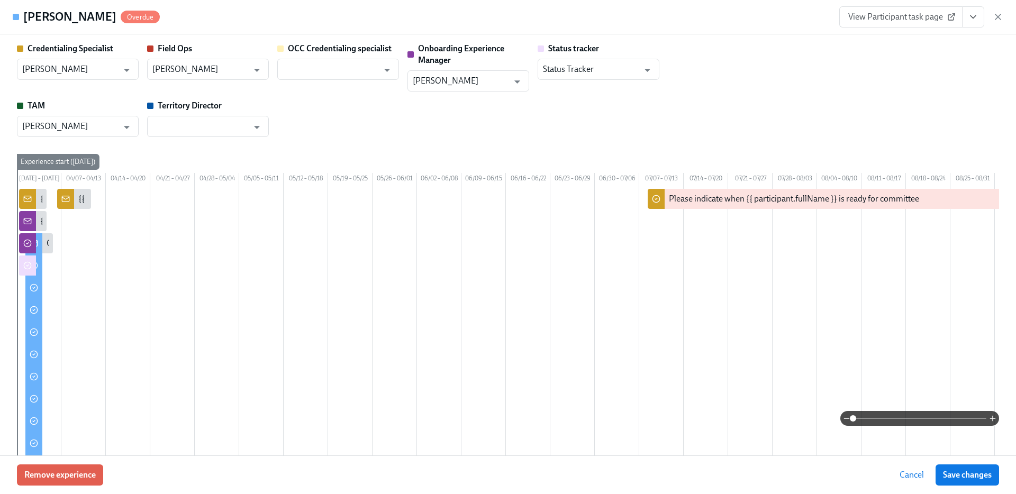
scroll to position [0, 247]
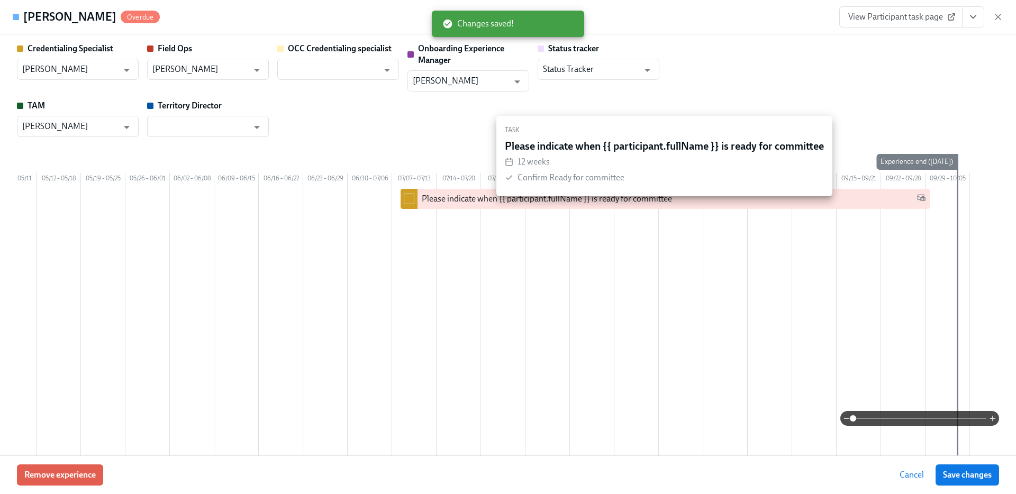
click at [404, 204] on input "checkbox" at bounding box center [409, 199] width 10 height 10
checkbox input "true"
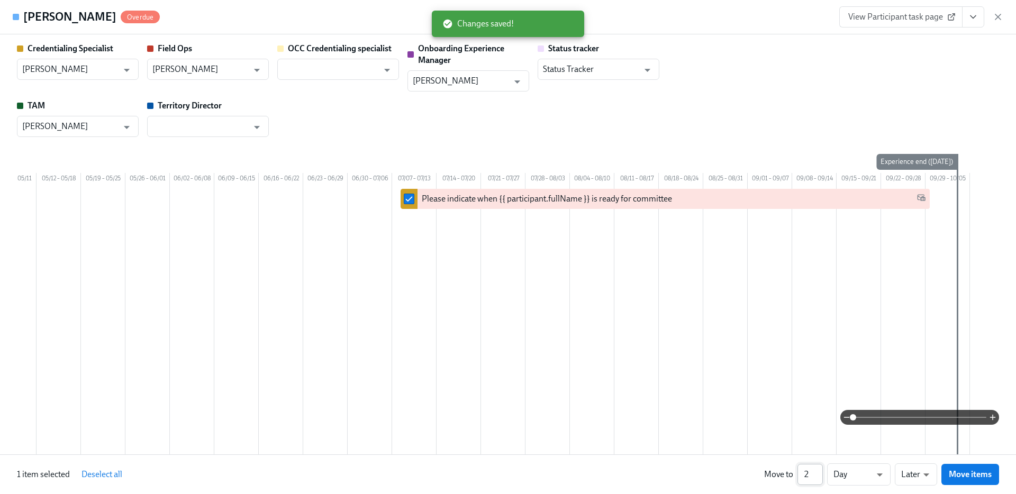
click at [817, 470] on input "2" at bounding box center [810, 474] width 25 height 21
click at [817, 470] on input "3" at bounding box center [810, 474] width 25 height 21
click at [817, 470] on input "4" at bounding box center [810, 474] width 25 height 21
click at [817, 470] on input "5" at bounding box center [810, 474] width 25 height 21
type input "6"
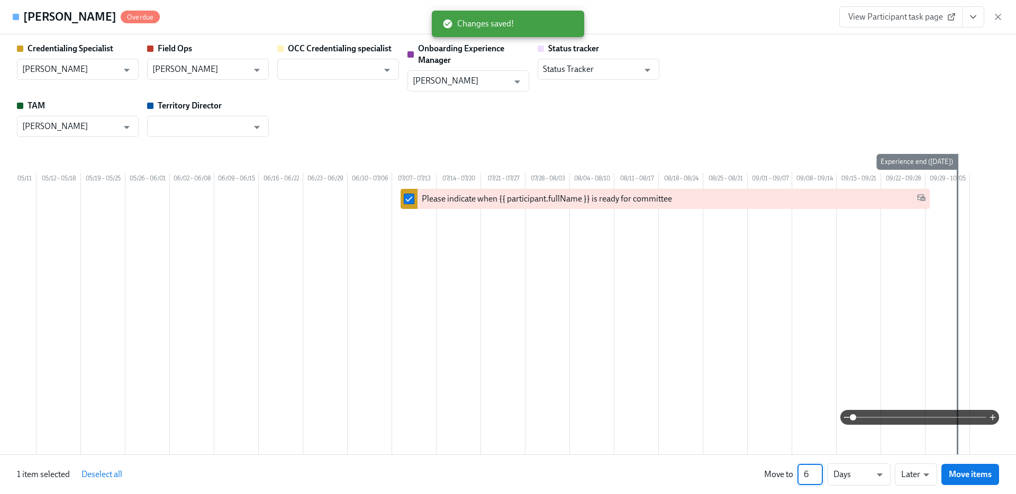
click at [818, 473] on input "6" at bounding box center [810, 474] width 25 height 21
click at [859, 477] on li "Weeks" at bounding box center [859, 473] width 64 height 18
type input "w"
click at [959, 465] on button "Move items" at bounding box center [971, 474] width 58 height 21
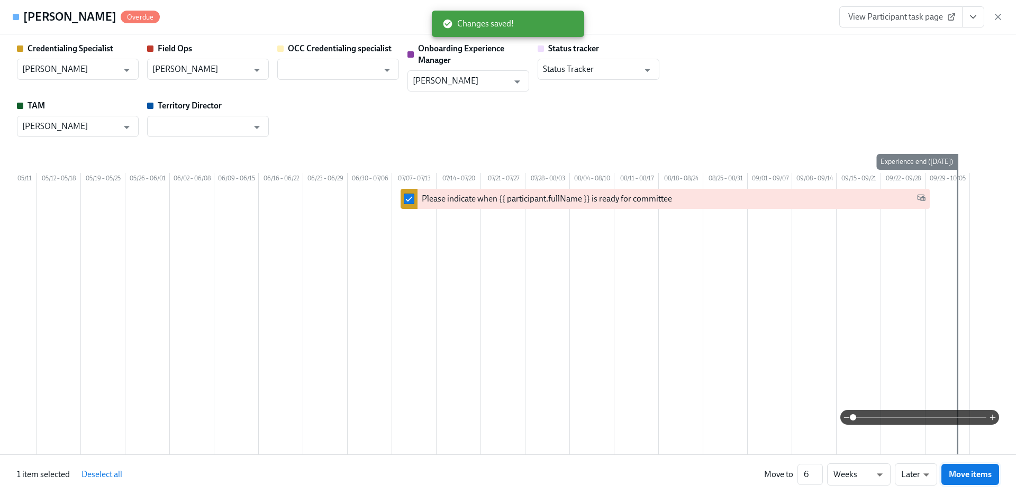
checkbox input "false"
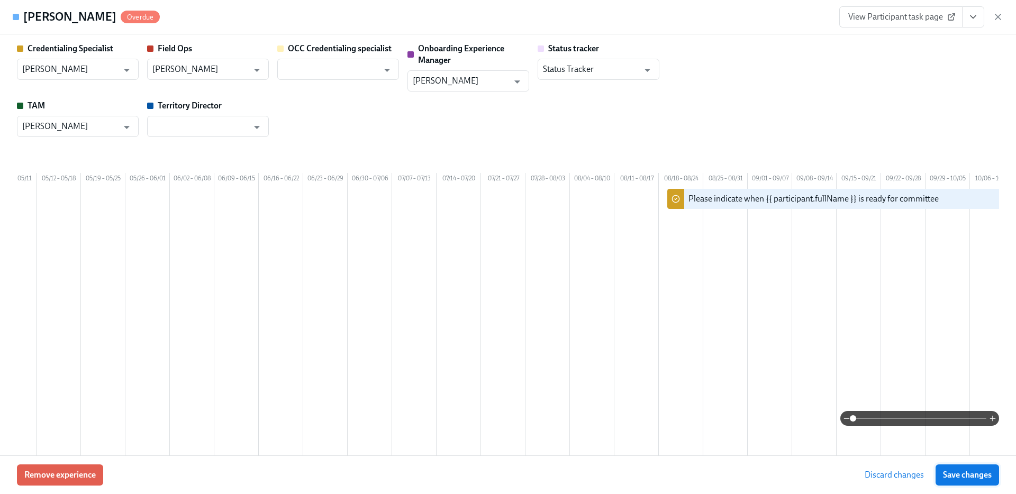
click at [961, 476] on span "Save changes" at bounding box center [967, 475] width 49 height 11
click at [998, 19] on icon "button" at bounding box center [998, 17] width 11 height 11
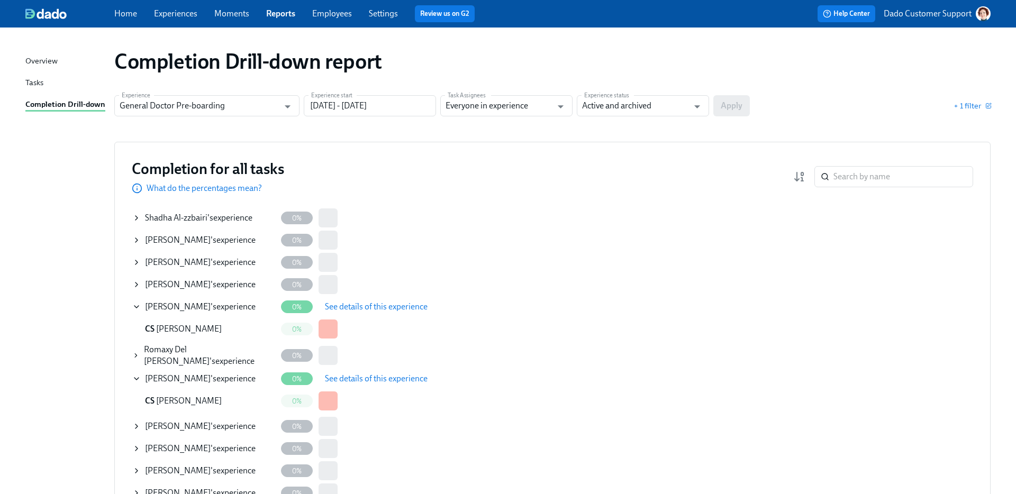
click at [137, 375] on icon at bounding box center [136, 379] width 8 height 8
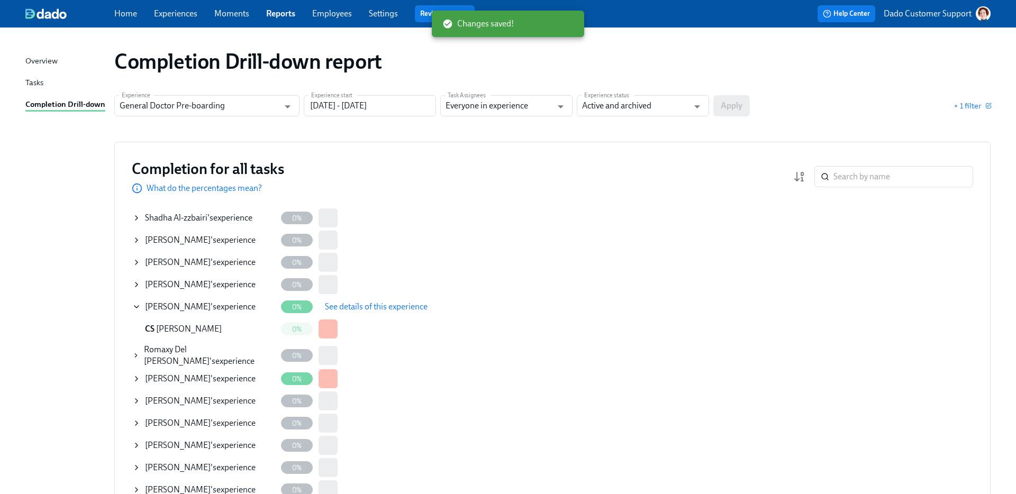
click at [136, 304] on icon at bounding box center [136, 307] width 8 height 8
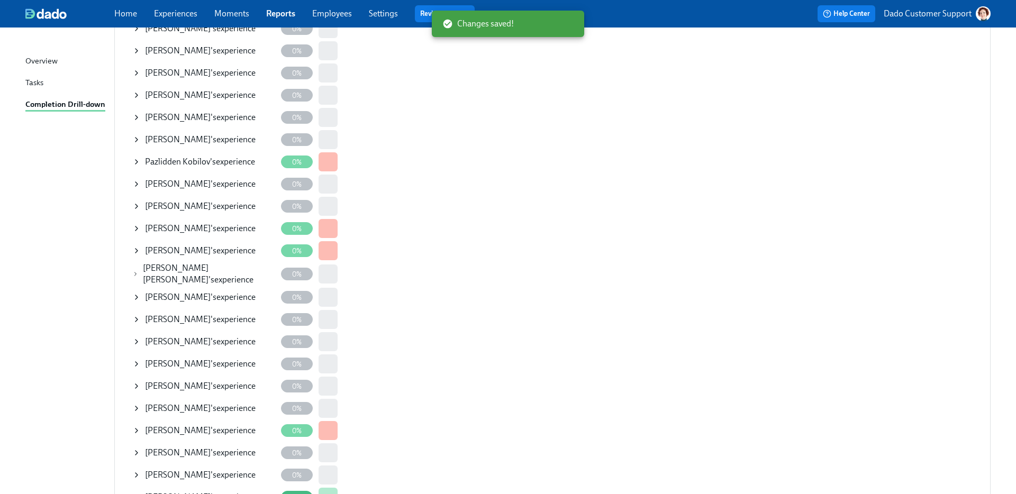
scroll to position [368, 0]
click at [142, 162] on div "[PERSON_NAME] 's experience" at bounding box center [204, 163] width 144 height 21
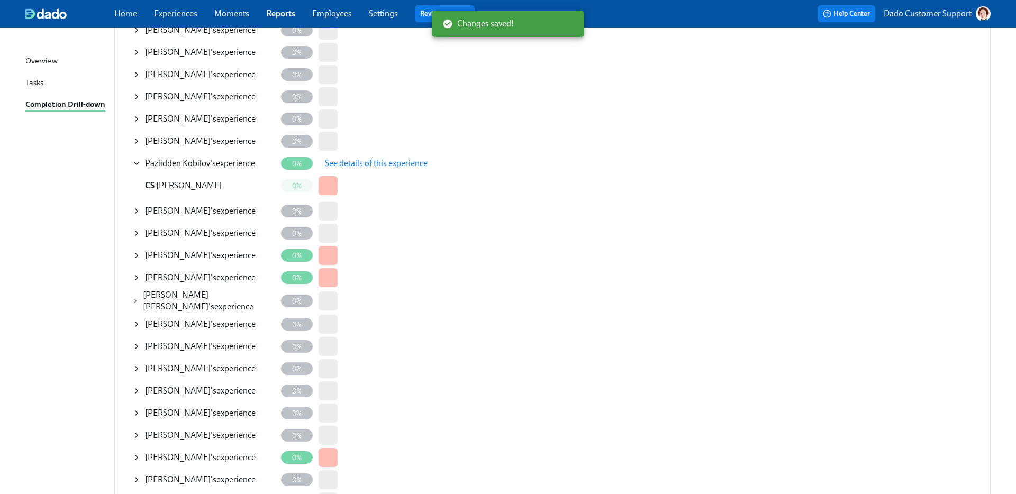
click at [334, 158] on span "See details of this experience" at bounding box center [376, 163] width 103 height 11
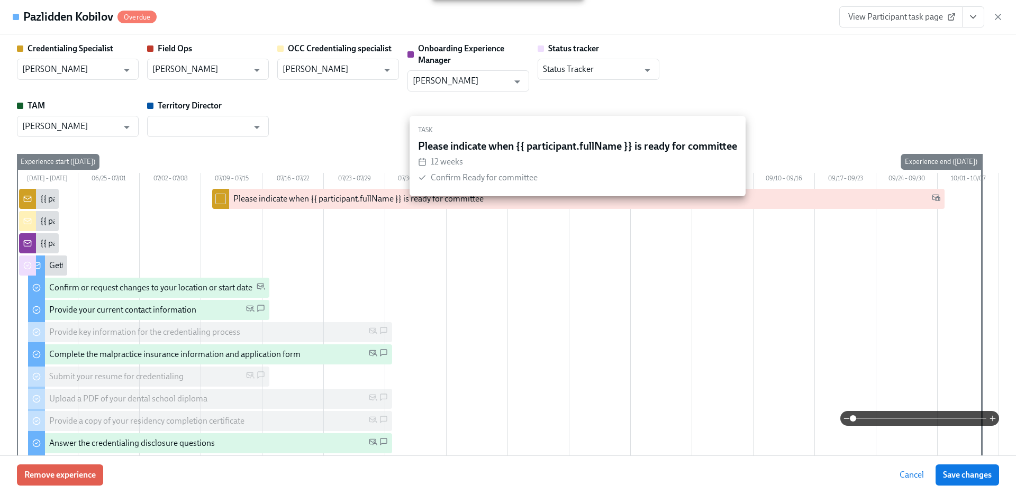
click at [214, 209] on div at bounding box center [220, 199] width 17 height 20
click at [226, 209] on div at bounding box center [220, 199] width 17 height 20
click at [221, 204] on input "checkbox" at bounding box center [221, 199] width 10 height 10
checkbox input "true"
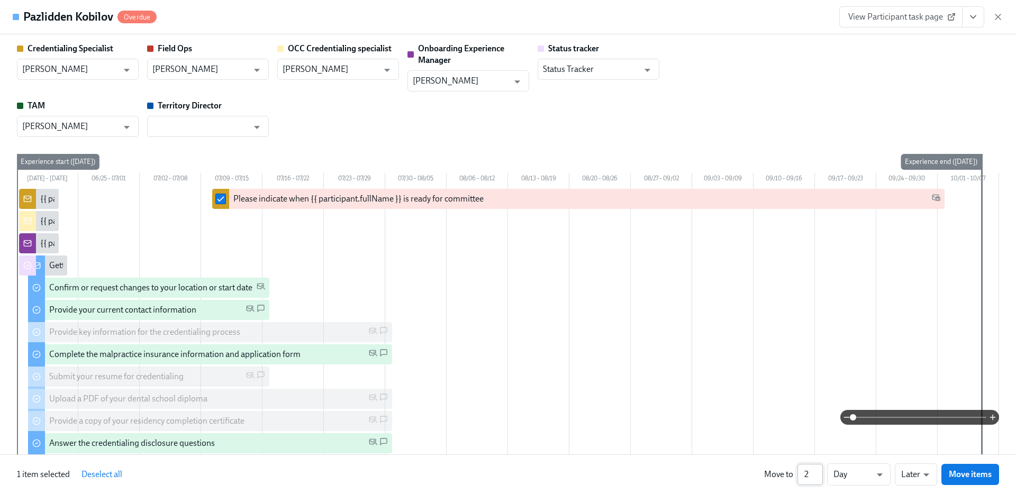
click at [819, 473] on input "2" at bounding box center [810, 474] width 25 height 21
click at [819, 473] on input "3" at bounding box center [810, 474] width 25 height 21
click at [819, 473] on input "4" at bounding box center [810, 474] width 25 height 21
click at [819, 473] on input "5" at bounding box center [810, 474] width 25 height 21
type input "6"
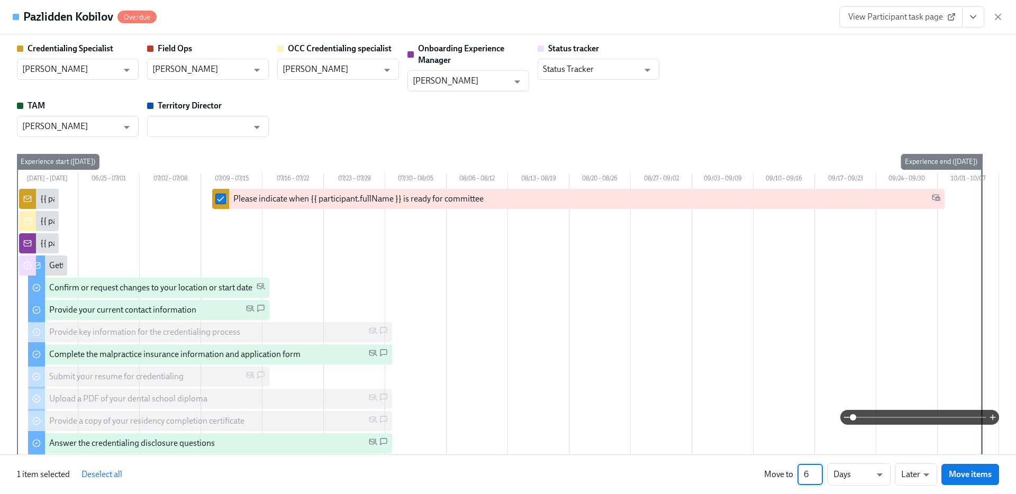
click at [819, 473] on input "6" at bounding box center [810, 474] width 25 height 21
click at [852, 471] on li "Weeks" at bounding box center [859, 473] width 64 height 18
type input "w"
click at [964, 471] on span "Move items" at bounding box center [970, 475] width 43 height 11
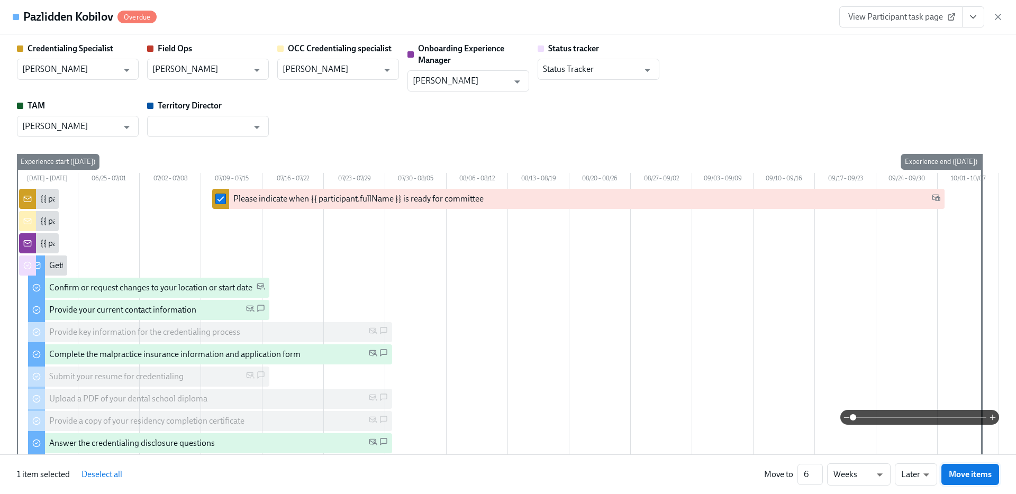
checkbox input "false"
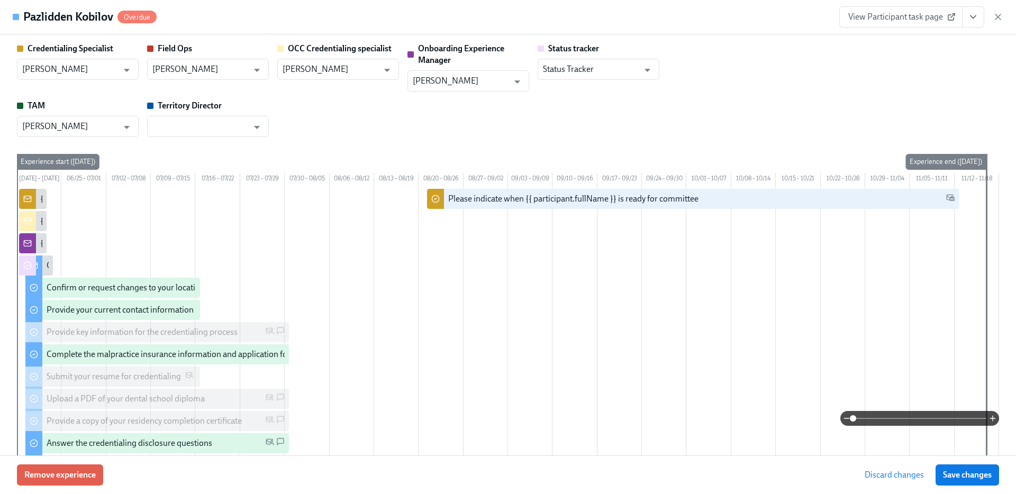
click at [964, 471] on span "Save changes" at bounding box center [967, 475] width 49 height 11
click at [996, 17] on icon "button" at bounding box center [998, 17] width 11 height 11
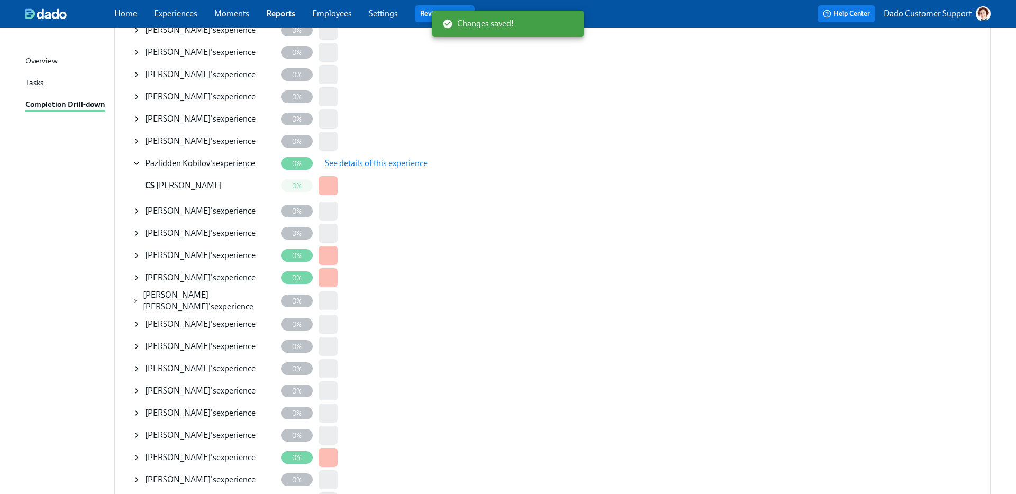
click at [176, 253] on span "[PERSON_NAME]" at bounding box center [178, 255] width 66 height 10
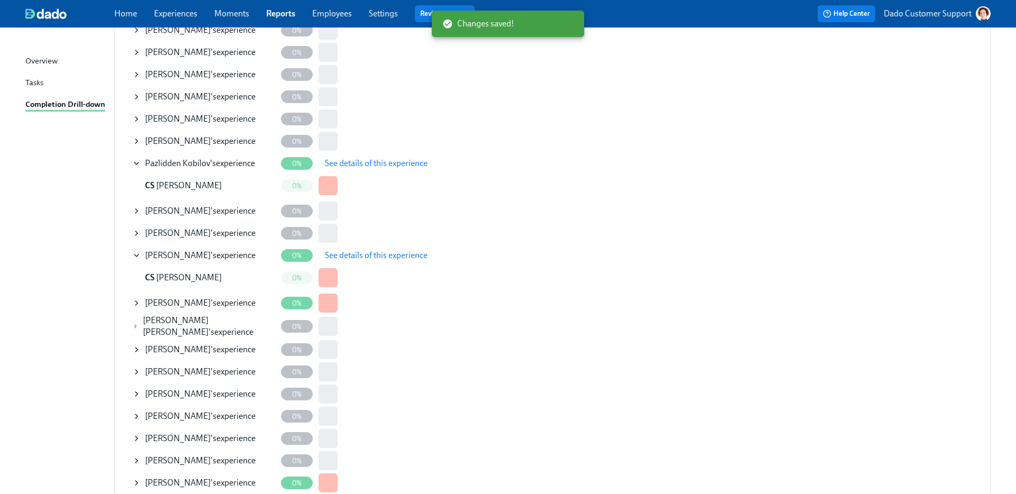
click at [350, 250] on span "See details of this experience" at bounding box center [376, 255] width 103 height 11
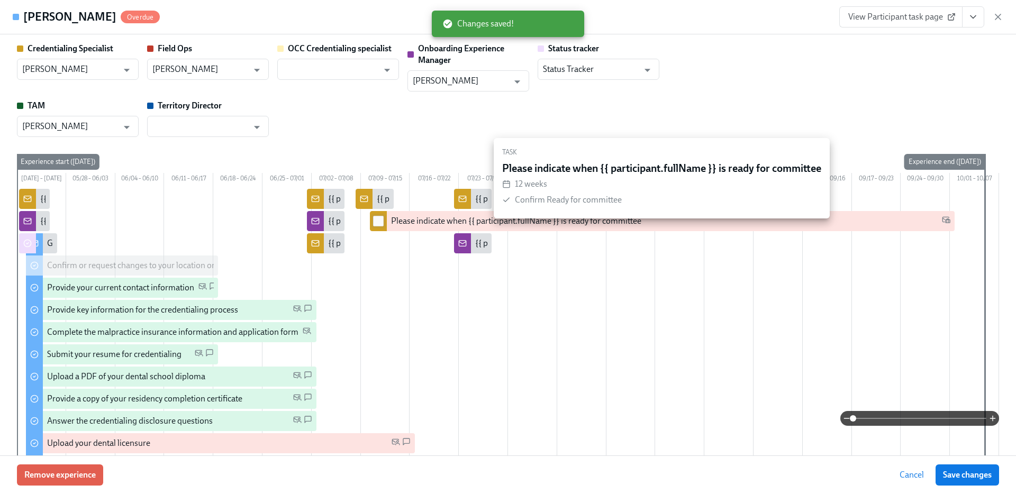
click at [378, 226] on input "checkbox" at bounding box center [379, 222] width 10 height 10
checkbox input "true"
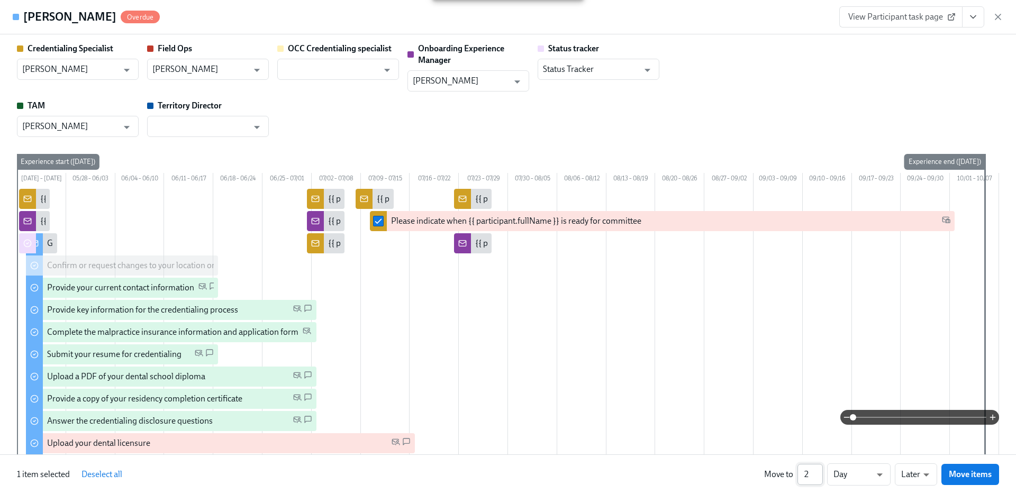
click at [819, 473] on input "2" at bounding box center [810, 474] width 25 height 21
click at [819, 473] on input "3" at bounding box center [810, 474] width 25 height 21
click at [819, 473] on input "4" at bounding box center [810, 474] width 25 height 21
click at [819, 473] on input "5" at bounding box center [810, 474] width 25 height 21
type input "6"
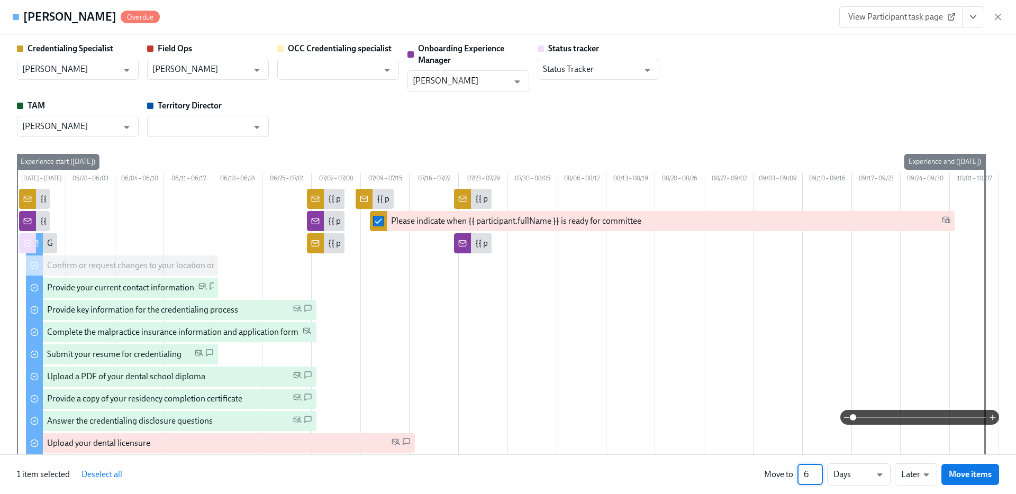
click at [819, 473] on input "6" at bounding box center [810, 474] width 25 height 21
click at [869, 471] on li "Weeks" at bounding box center [859, 473] width 64 height 18
type input "w"
click at [977, 467] on button "Move items" at bounding box center [971, 474] width 58 height 21
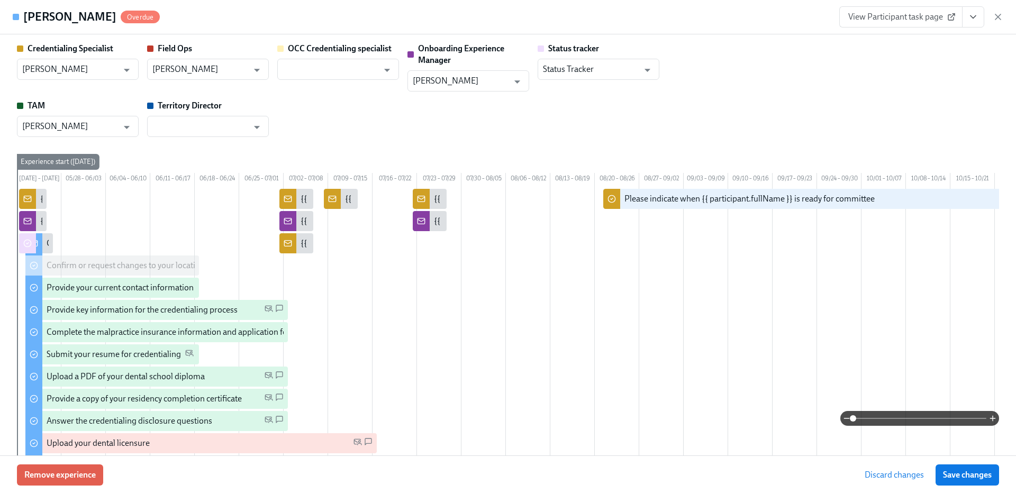
click at [977, 467] on button "Save changes" at bounding box center [968, 475] width 64 height 21
click at [997, 19] on icon "button" at bounding box center [998, 17] width 11 height 11
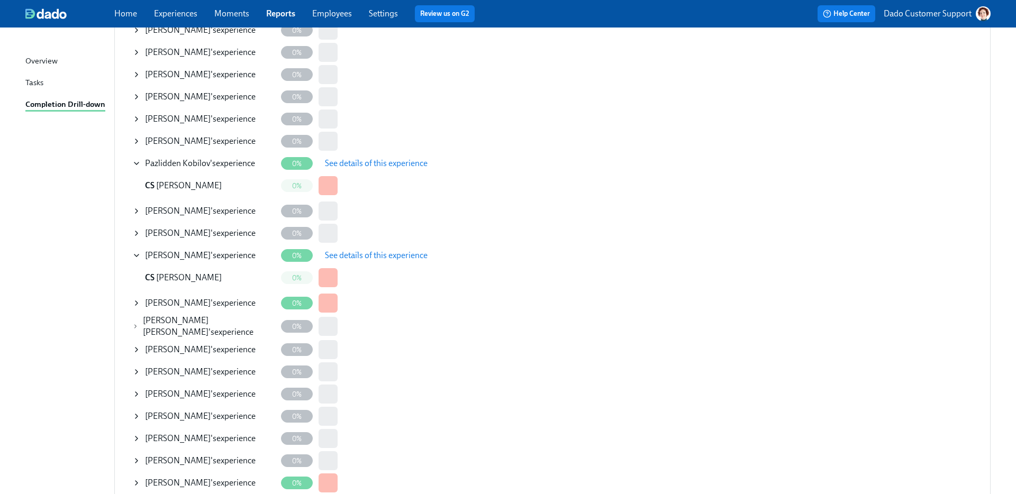
click at [226, 298] on div "[PERSON_NAME] 's experience" at bounding box center [200, 304] width 111 height 12
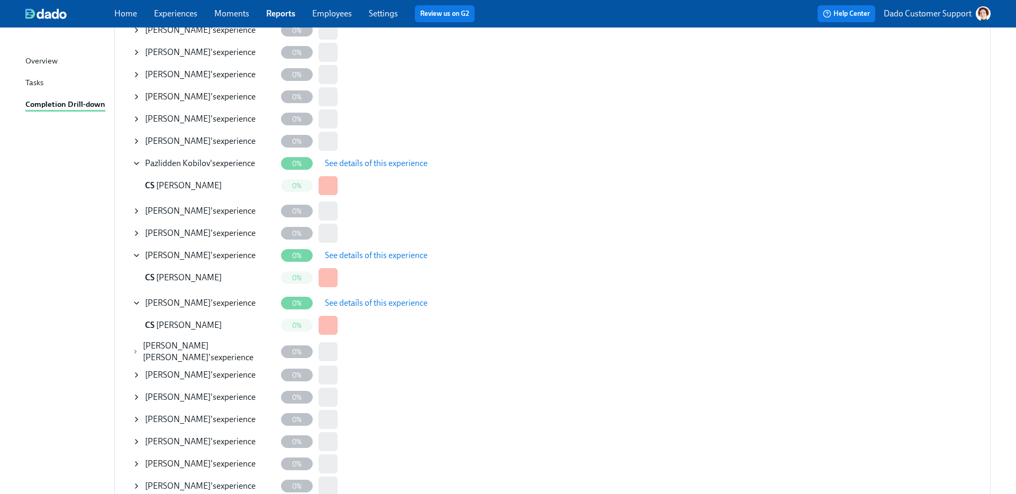
click at [351, 298] on span "See details of this experience" at bounding box center [376, 303] width 103 height 11
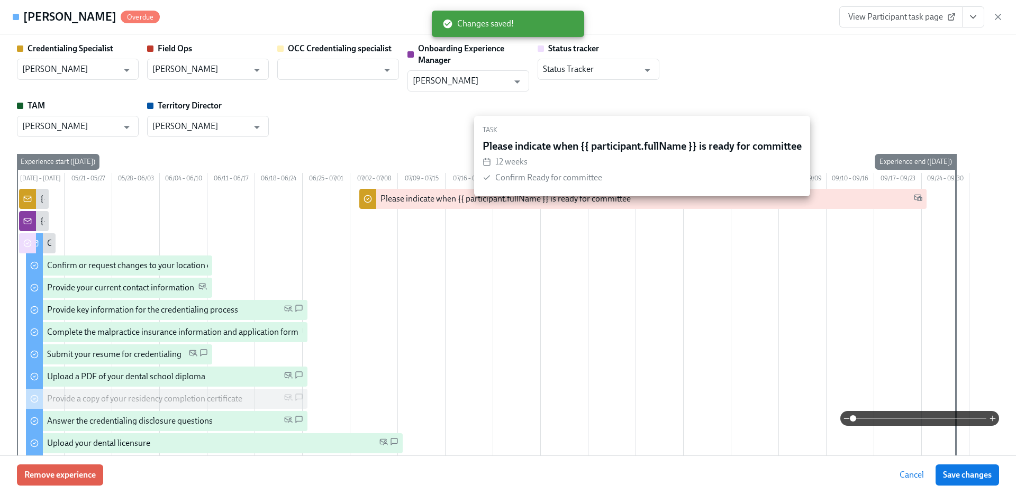
checkbox input "true"
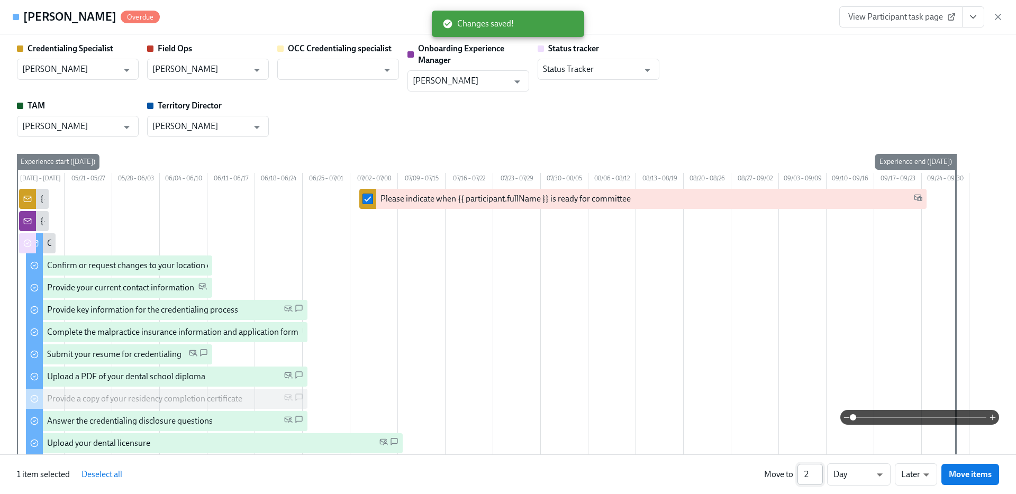
click at [817, 472] on input "2" at bounding box center [810, 474] width 25 height 21
click at [817, 472] on input "3" at bounding box center [810, 474] width 25 height 21
click at [817, 472] on input "4" at bounding box center [810, 474] width 25 height 21
type input "5"
click at [817, 472] on input "5" at bounding box center [810, 474] width 25 height 21
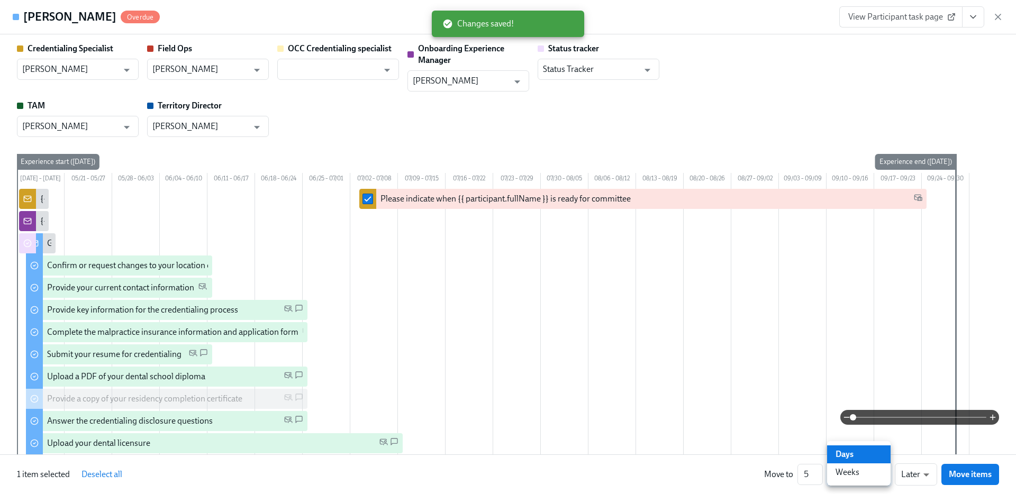
click at [854, 476] on li "Weeks" at bounding box center [859, 473] width 64 height 18
type input "w"
type input "6"
click at [817, 473] on input "6" at bounding box center [810, 474] width 25 height 21
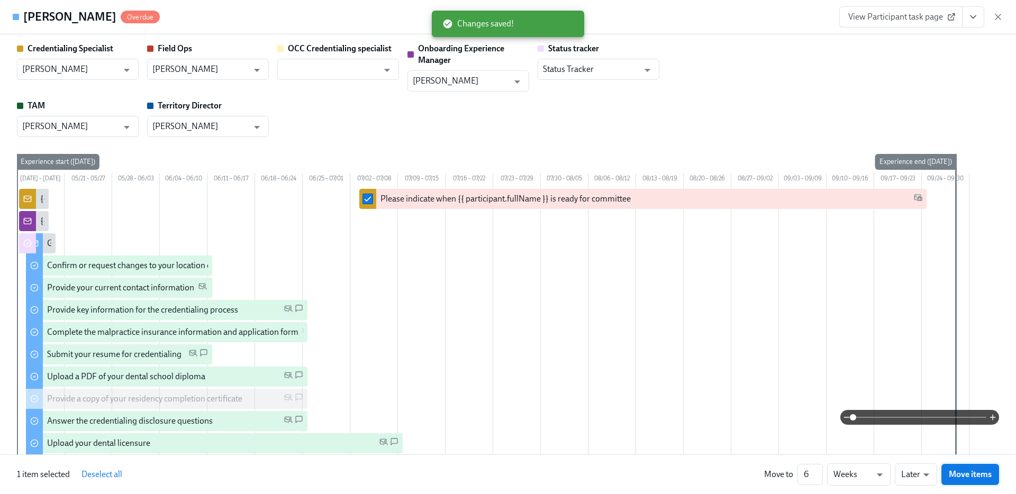
click at [973, 473] on span "Move items" at bounding box center [970, 475] width 43 height 11
checkbox input "false"
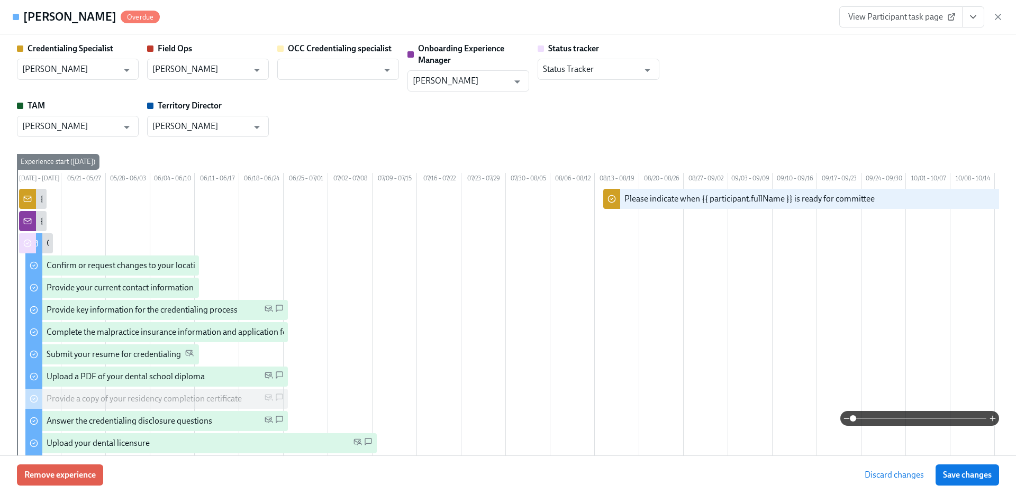
click at [973, 473] on span "Save changes" at bounding box center [967, 475] width 49 height 11
click at [999, 17] on icon "button" at bounding box center [998, 16] width 5 height 5
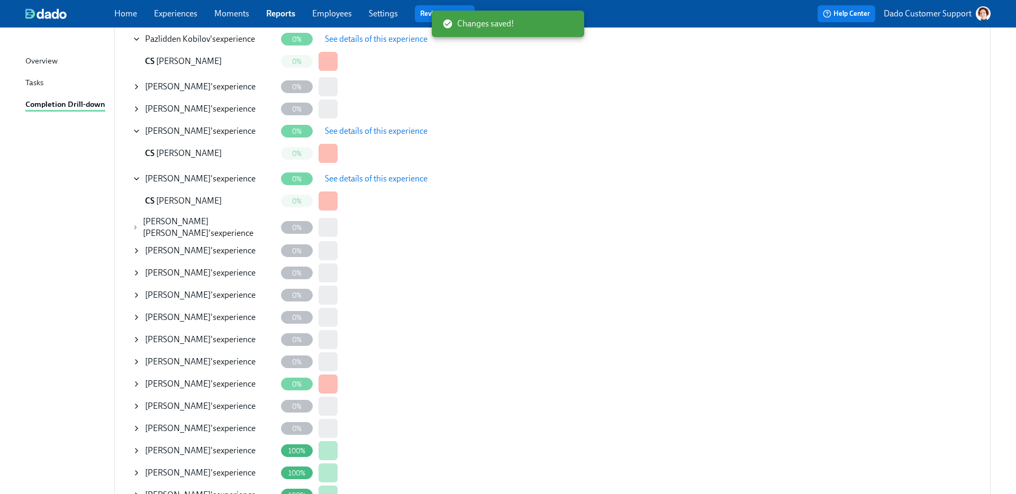
scroll to position [494, 0]
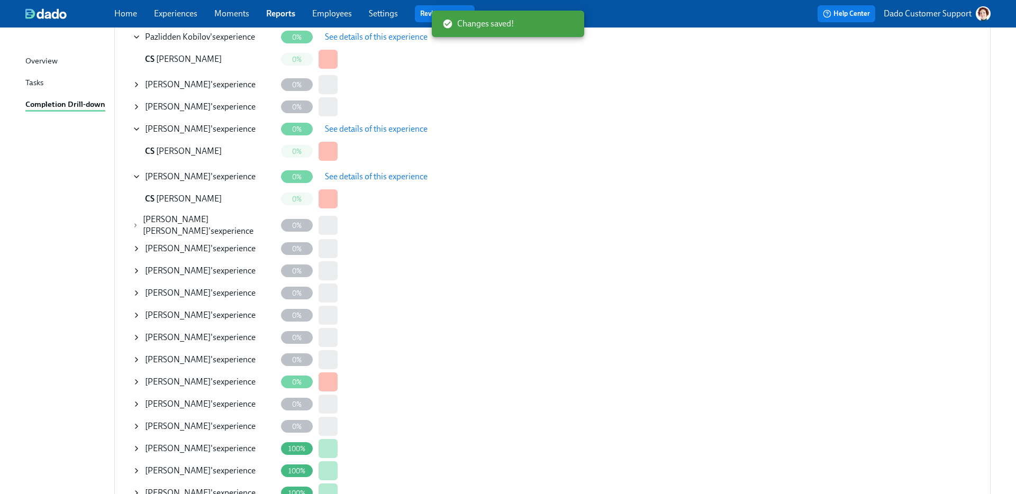
click at [139, 379] on icon at bounding box center [136, 382] width 8 height 8
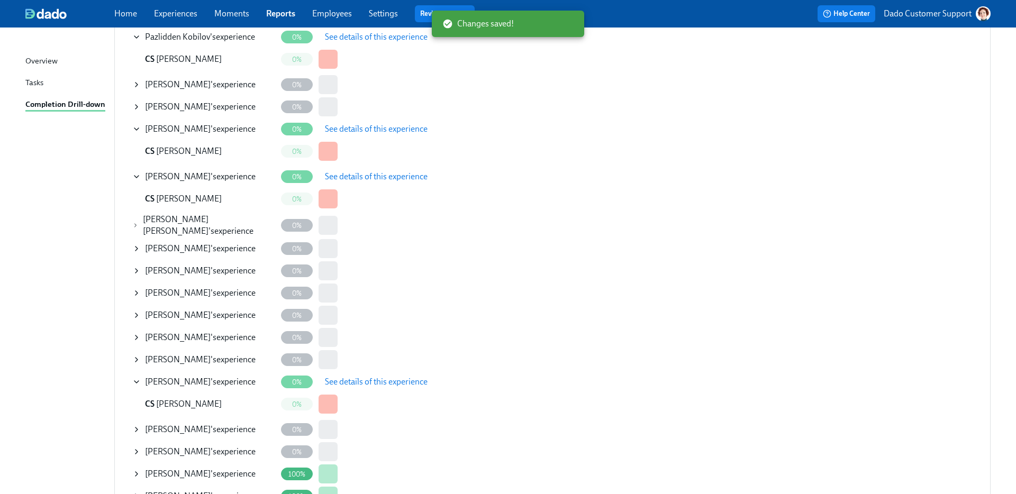
click at [340, 377] on span "See details of this experience" at bounding box center [376, 382] width 103 height 11
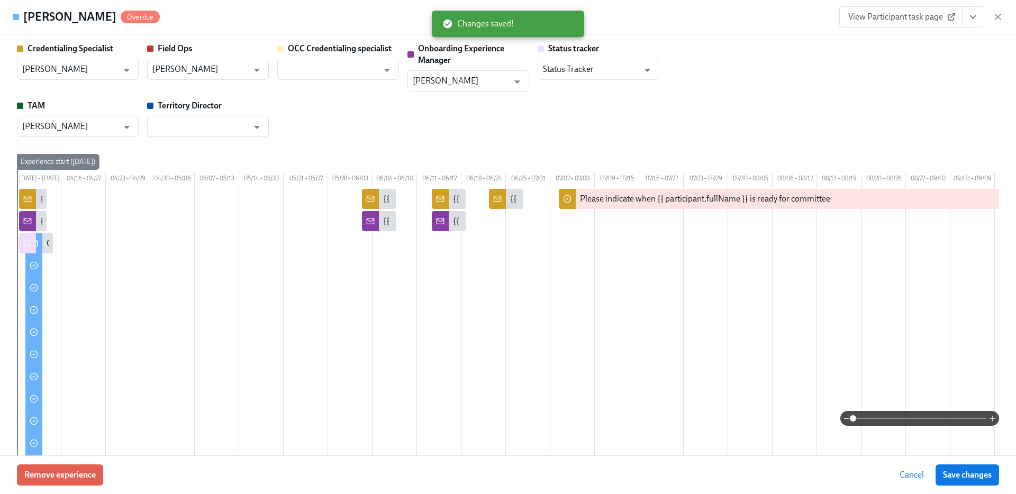
scroll to position [0, 158]
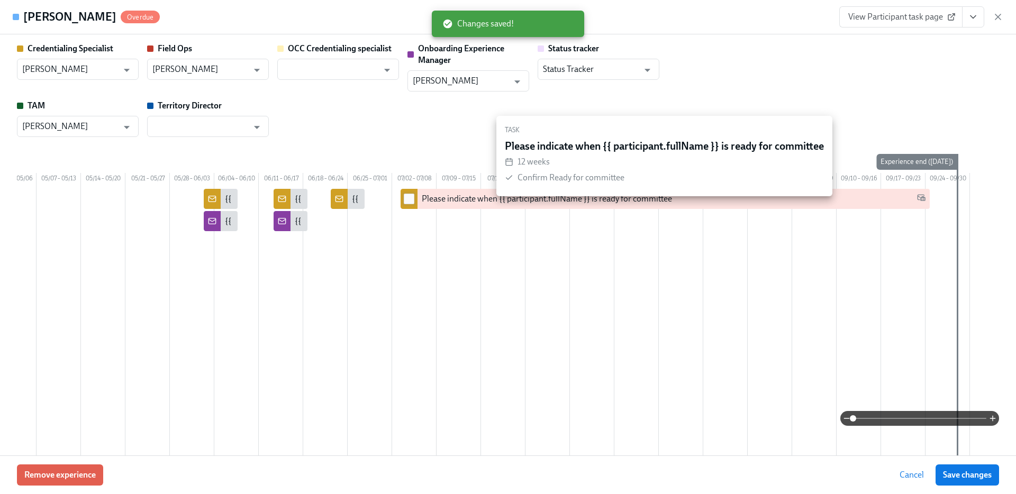
click at [413, 204] on input "checkbox" at bounding box center [409, 199] width 10 height 10
checkbox input "true"
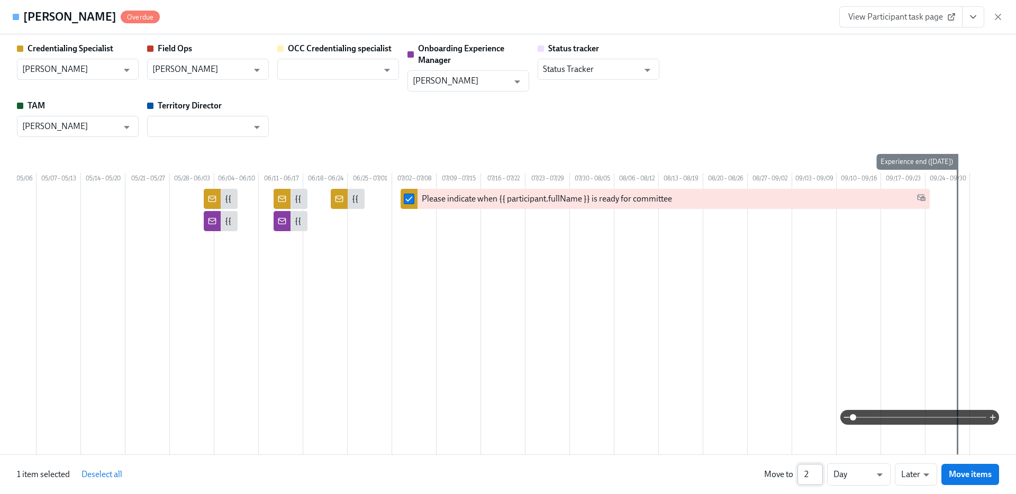
click at [816, 472] on input "2" at bounding box center [810, 474] width 25 height 21
click at [816, 472] on input "3" at bounding box center [810, 474] width 25 height 21
click at [816, 472] on input "4" at bounding box center [810, 474] width 25 height 21
click at [816, 472] on input "5" at bounding box center [810, 474] width 25 height 21
type input "6"
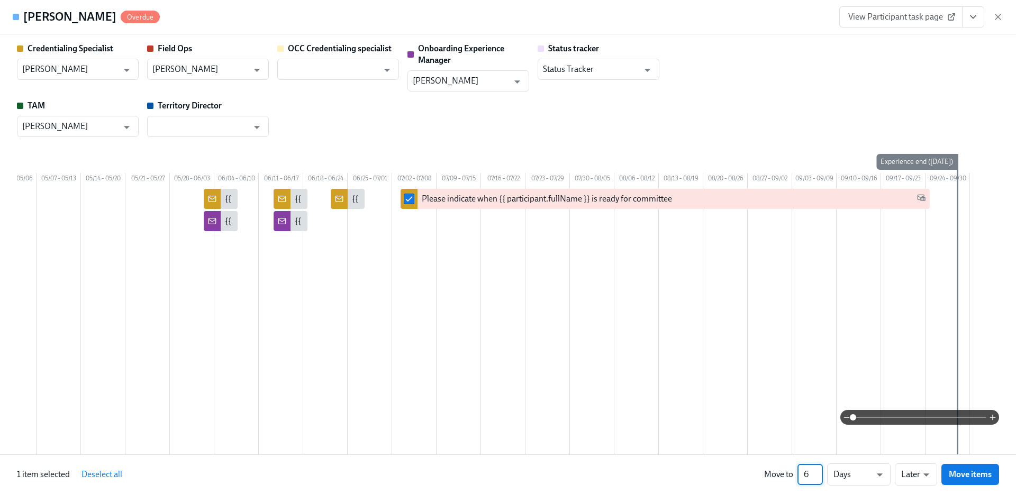
click at [816, 472] on input "6" at bounding box center [810, 474] width 25 height 21
click at [856, 474] on li "Weeks" at bounding box center [859, 473] width 64 height 18
type input "w"
click at [950, 471] on span "Move items" at bounding box center [970, 475] width 43 height 11
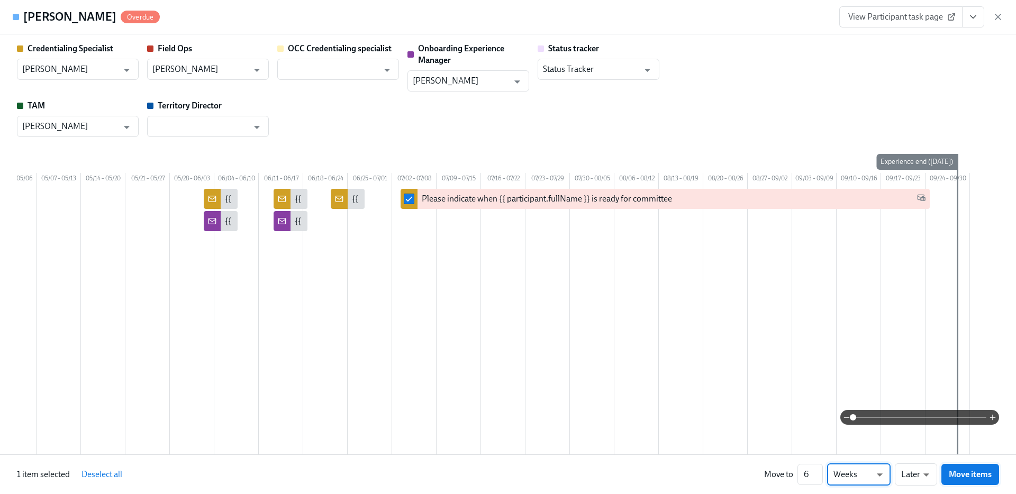
checkbox input "false"
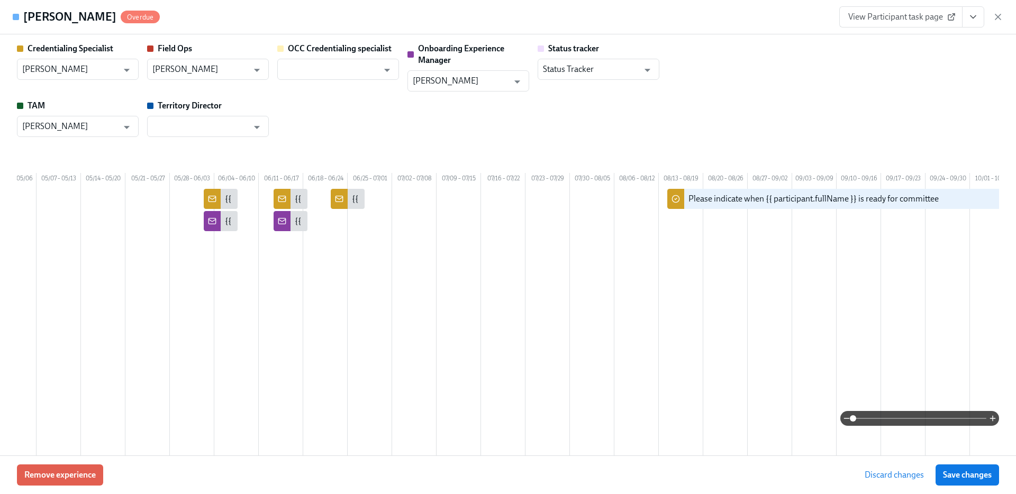
scroll to position [0, 396]
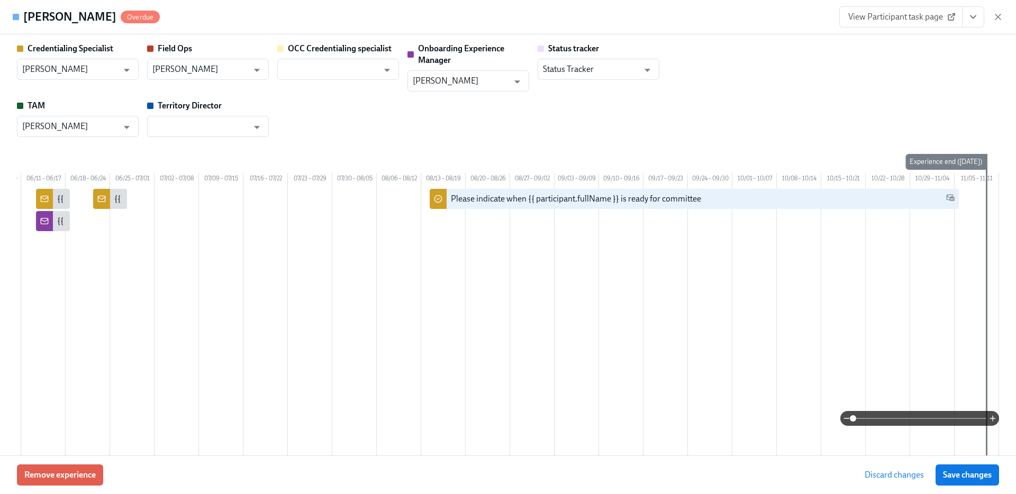
click at [950, 471] on span "Save changes" at bounding box center [967, 475] width 49 height 11
click at [1001, 21] on icon "button" at bounding box center [998, 17] width 11 height 11
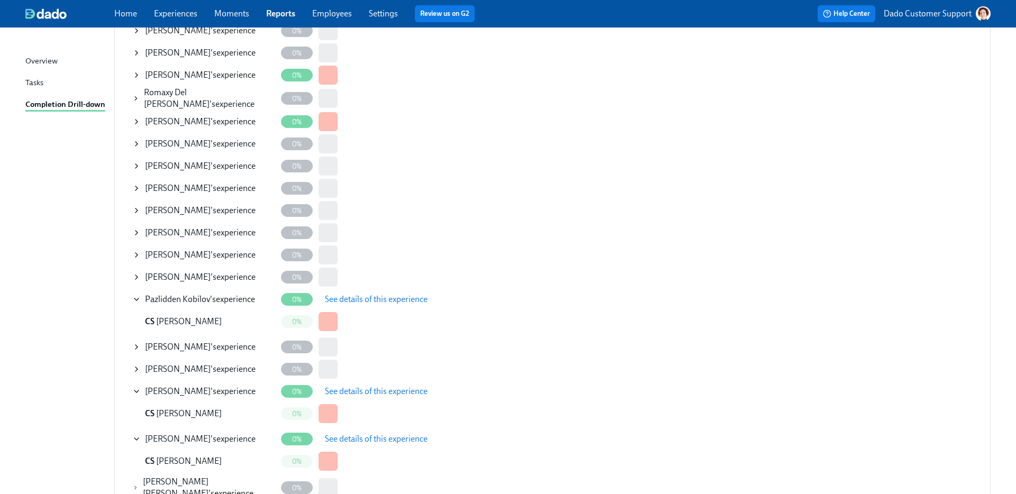
scroll to position [0, 0]
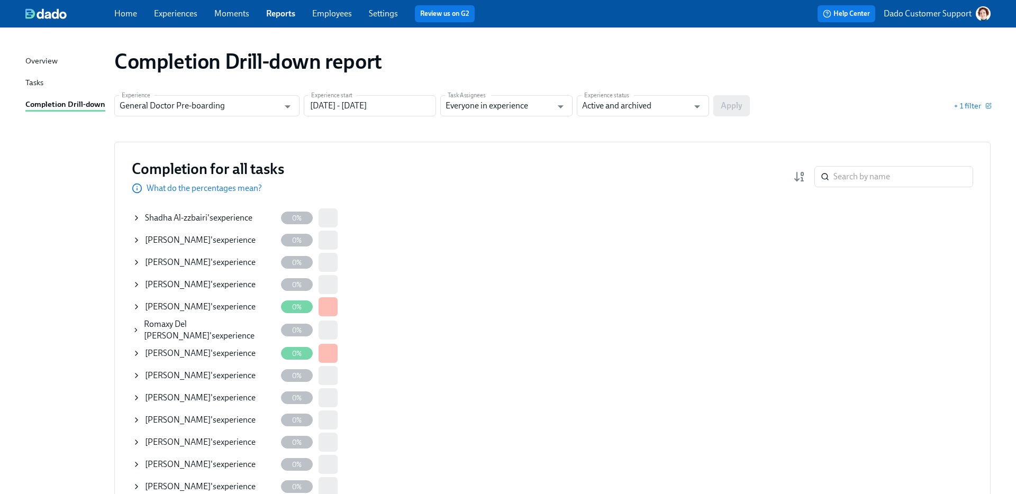
click at [364, 118] on section "Experience General Doctor Pre-boarding Experience Experience start [DATE] - [DA…" at bounding box center [552, 110] width 877 height 30
click at [364, 111] on input "[DATE] - [DATE]" at bounding box center [370, 105] width 132 height 21
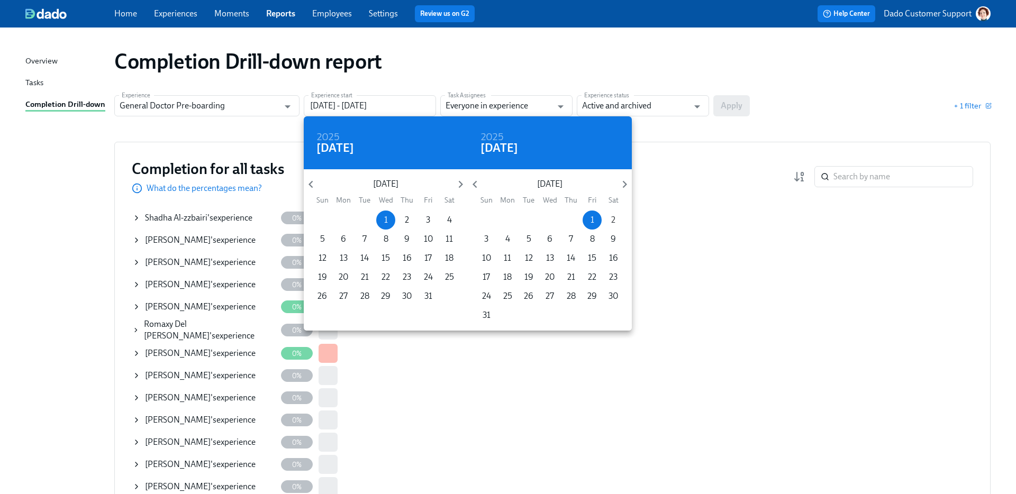
click at [606, 217] on span "2" at bounding box center [613, 220] width 19 height 12
click at [714, 85] on div at bounding box center [508, 247] width 1016 height 494
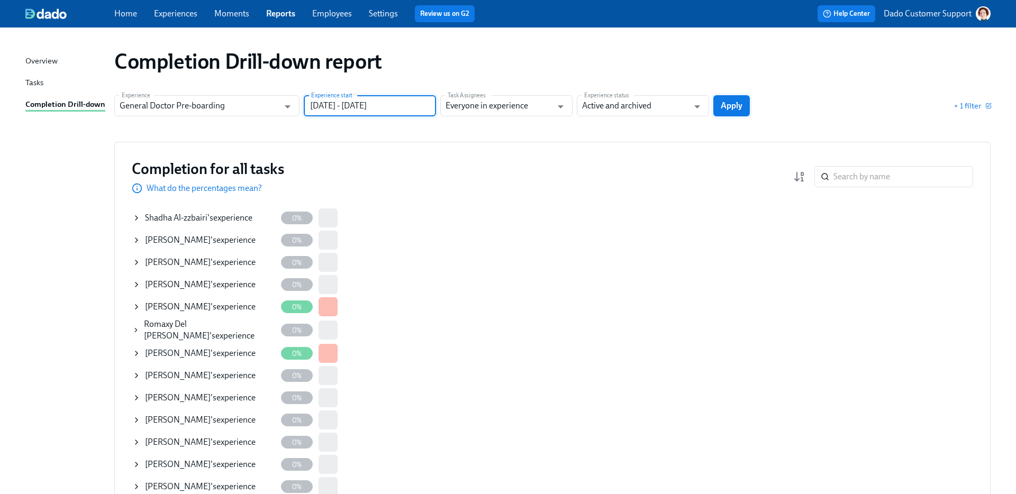
click at [724, 96] on button "Apply" at bounding box center [732, 105] width 37 height 21
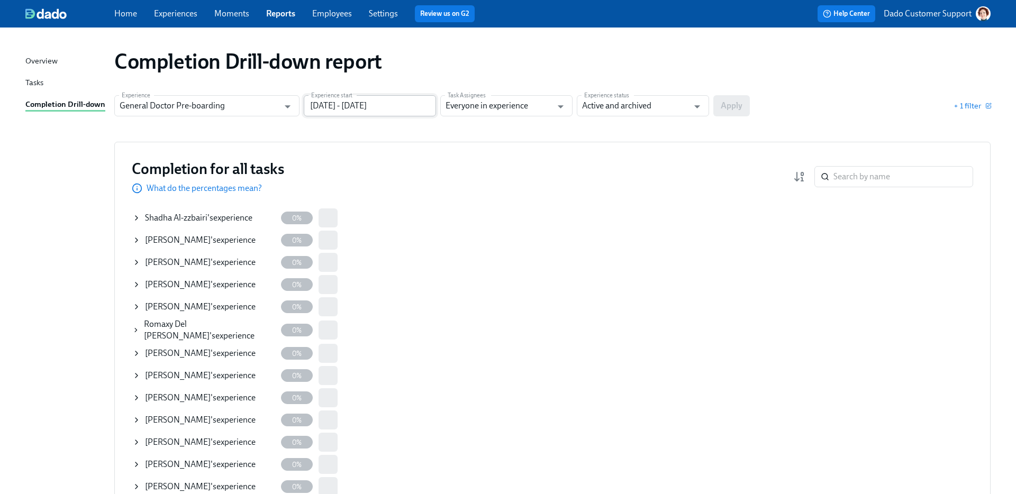
click at [330, 105] on input "[DATE] - [DATE]" at bounding box center [370, 105] width 132 height 21
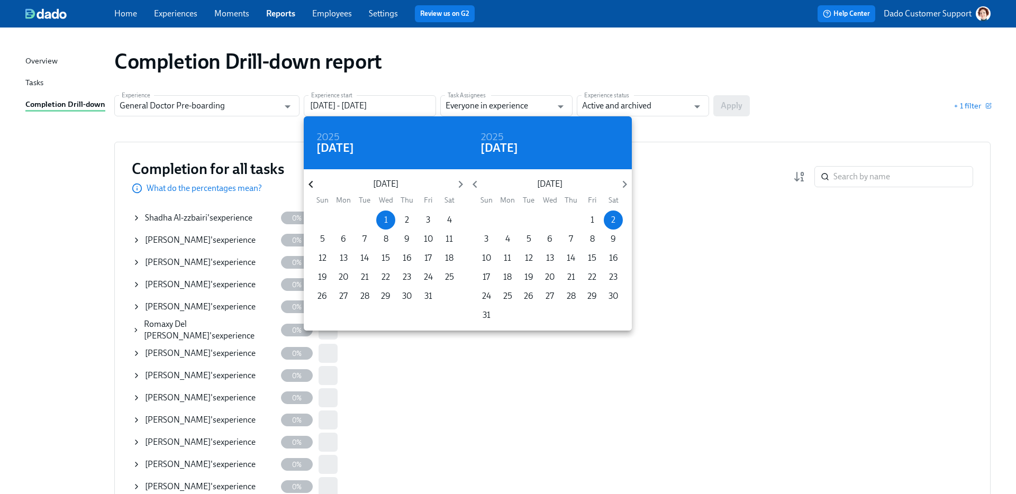
click at [313, 182] on icon "button" at bounding box center [311, 184] width 14 height 14
click at [314, 186] on icon "button" at bounding box center [311, 184] width 14 height 14
click at [427, 220] on p "1" at bounding box center [429, 220] width 4 height 12
click at [724, 100] on div at bounding box center [508, 247] width 1016 height 494
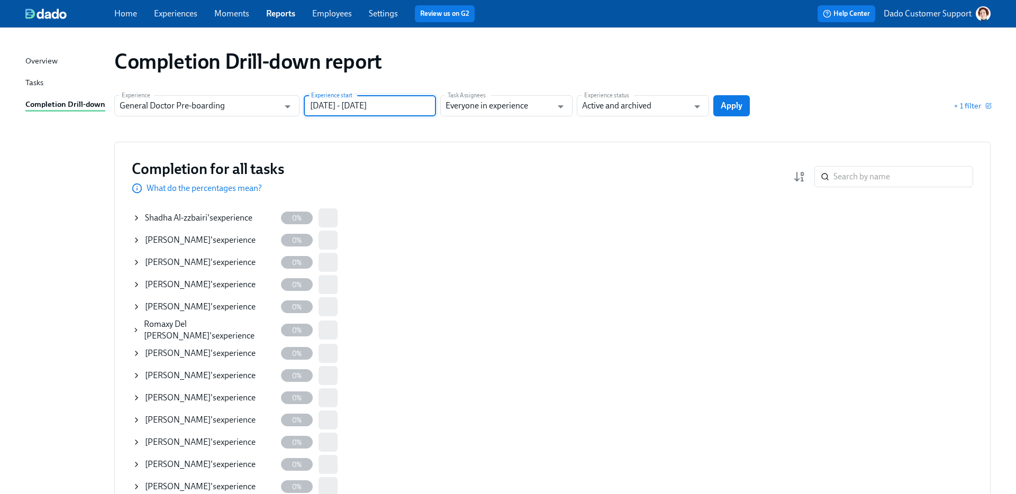
click at [724, 100] on button "Apply" at bounding box center [732, 105] width 37 height 21
click at [383, 103] on input "[DATE] - [DATE]" at bounding box center [370, 105] width 132 height 21
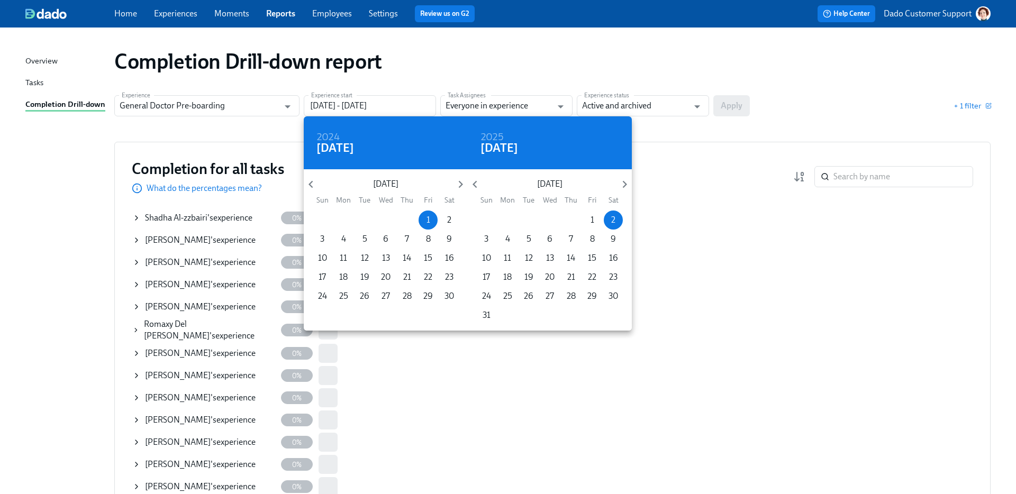
click at [620, 192] on div "[DATE] Sun Mon Tue Wed Thu Fri Sat" at bounding box center [550, 189] width 164 height 29
click at [624, 180] on icon "button" at bounding box center [625, 184] width 14 height 14
click at [610, 277] on p "27" at bounding box center [613, 278] width 8 height 12
type input "[DATE] - [DATE]"
click at [745, 57] on div at bounding box center [508, 247] width 1016 height 494
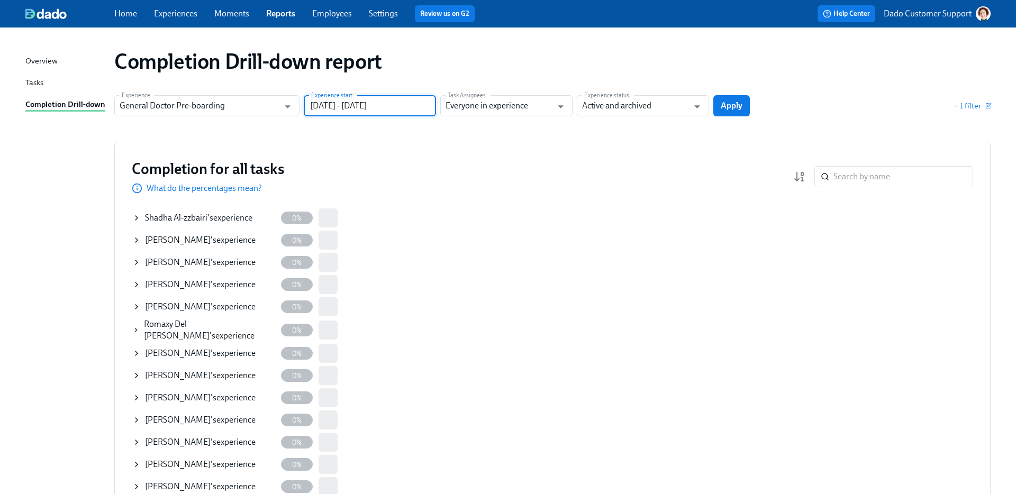
click at [739, 101] on div "2024 Fri, Nov [DATE] Mon Tue Wed Thu Fri Sat 27 28 29 30 31 1 2 3 4 5 6 7 8 9 1…" at bounding box center [508, 247] width 1016 height 494
click at [731, 108] on span "Apply" at bounding box center [732, 106] width 22 height 11
click at [326, 101] on input "[DATE] - [DATE]" at bounding box center [370, 105] width 132 height 21
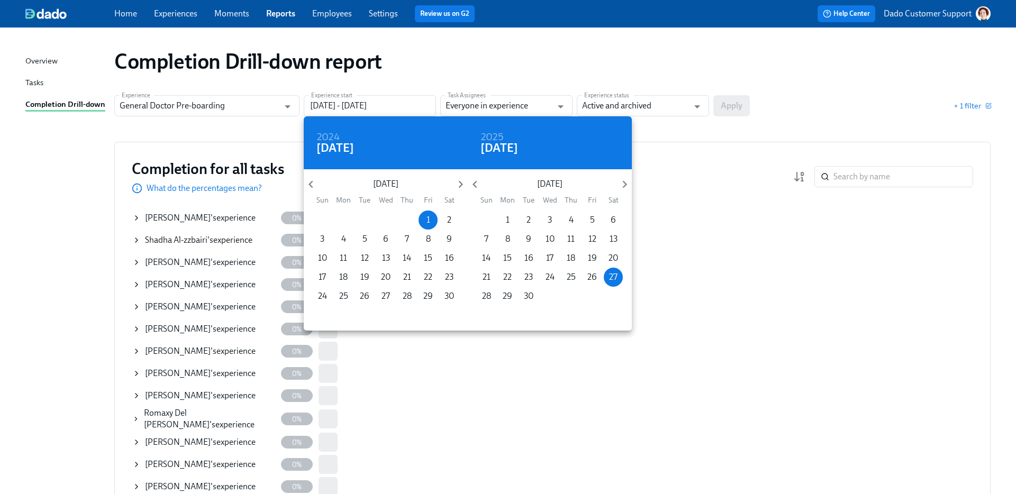
click at [338, 76] on div at bounding box center [508, 247] width 1016 height 494
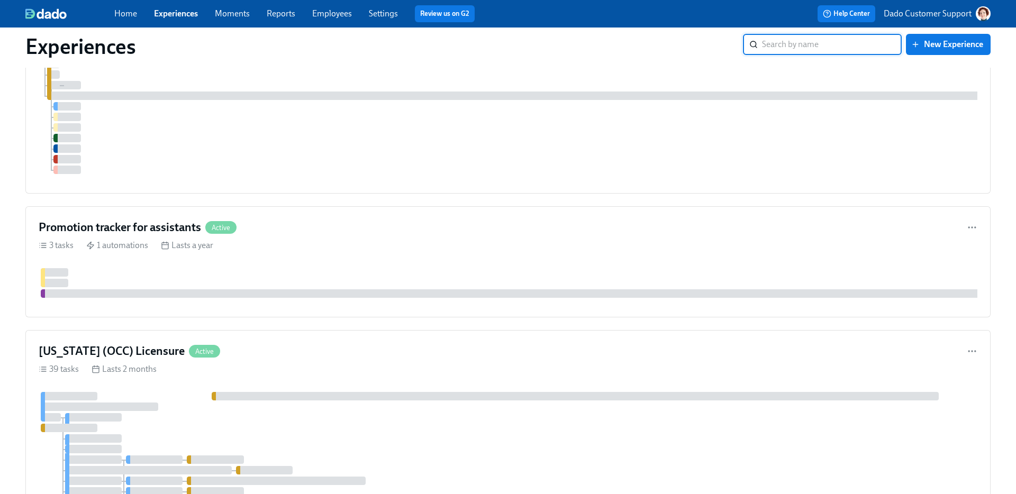
scroll to position [66, 0]
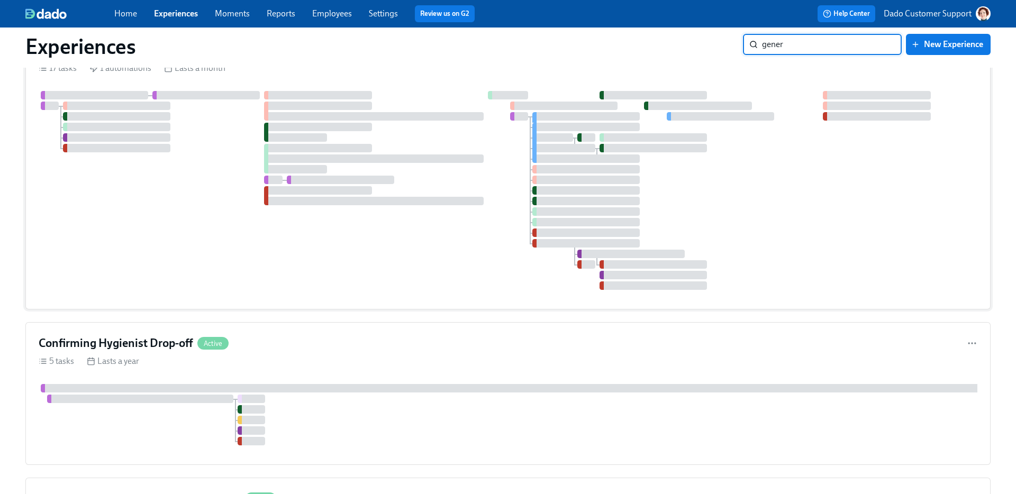
type input "genera"
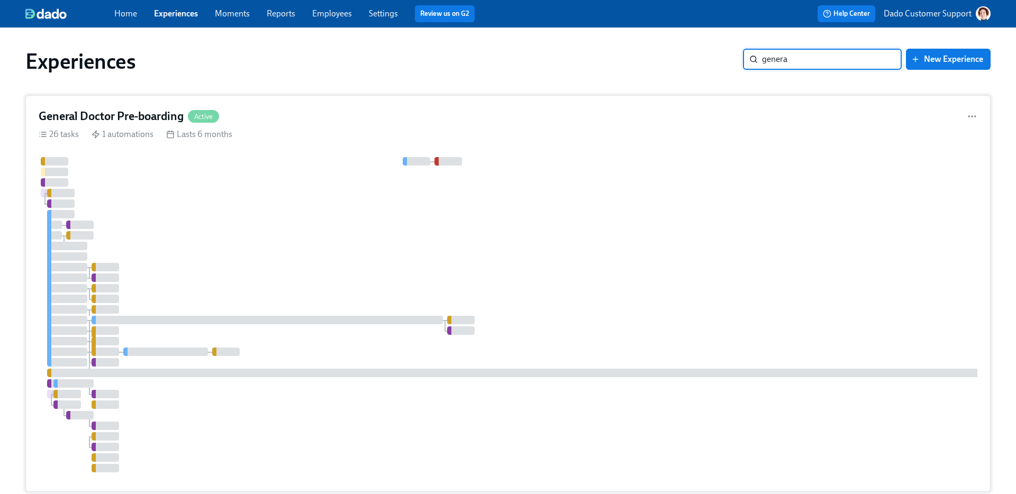
click at [298, 141] on div "General Doctor Pre-boarding Active 26 tasks 1 automations Lasts 6 months" at bounding box center [508, 293] width 966 height 397
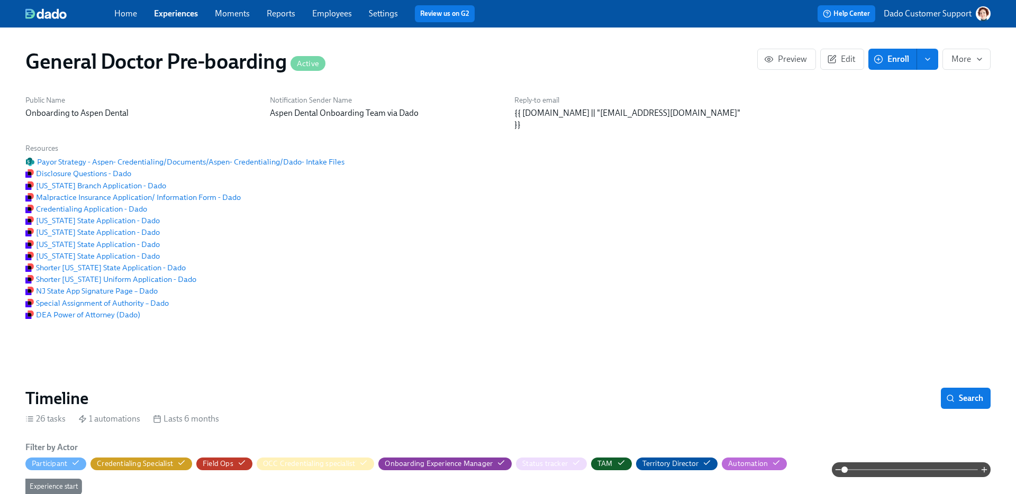
click at [894, 66] on button "Enroll" at bounding box center [893, 59] width 49 height 21
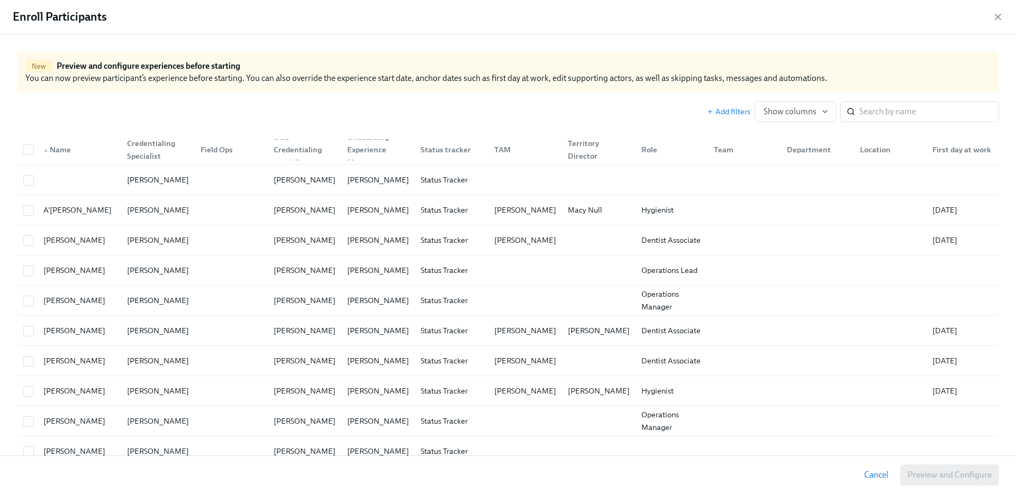
scroll to position [0, 19994]
